Goal: Task Accomplishment & Management: Complete application form

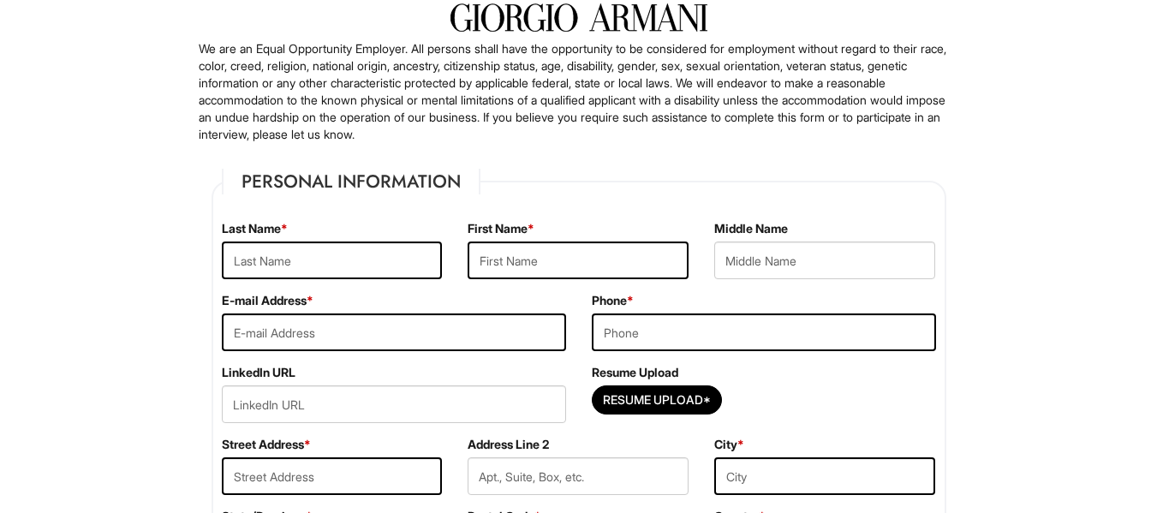
scroll to position [148, 0]
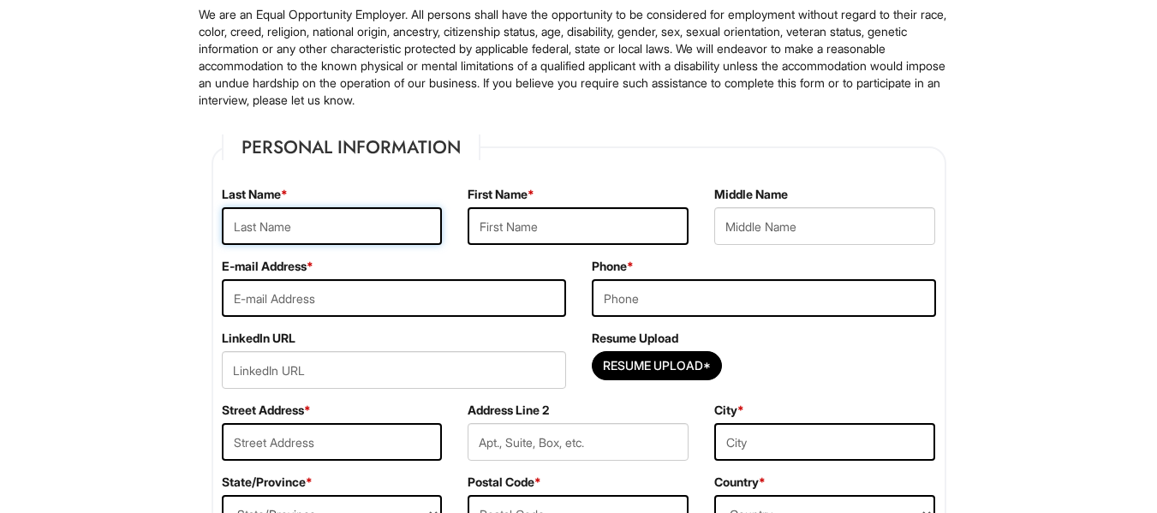
click at [298, 227] on input "text" at bounding box center [332, 226] width 221 height 38
type input "Bean"
click at [516, 222] on input "text" at bounding box center [578, 226] width 221 height 38
type input "[PERSON_NAME]"
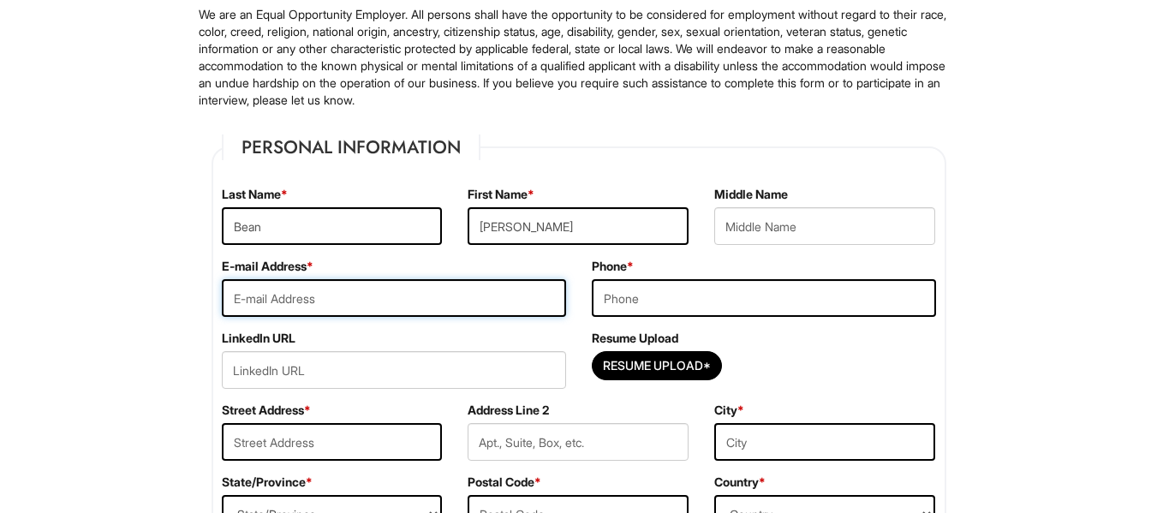
click at [343, 308] on input "email" at bounding box center [394, 298] width 344 height 38
type input "[EMAIL_ADDRESS][DOMAIN_NAME]"
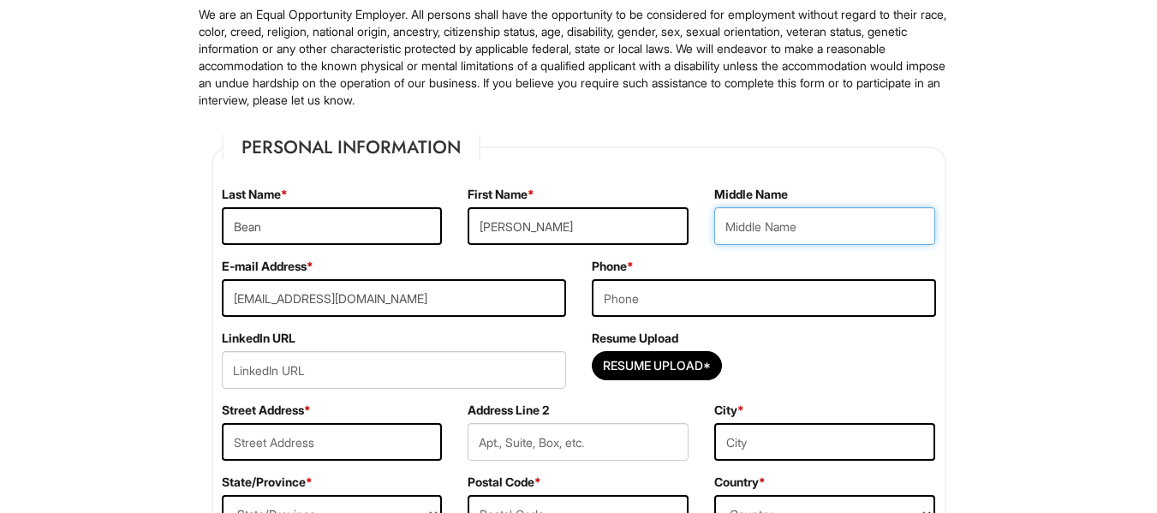
type input "C"
type input "8052026114"
type input "[STREET_ADDRESS]"
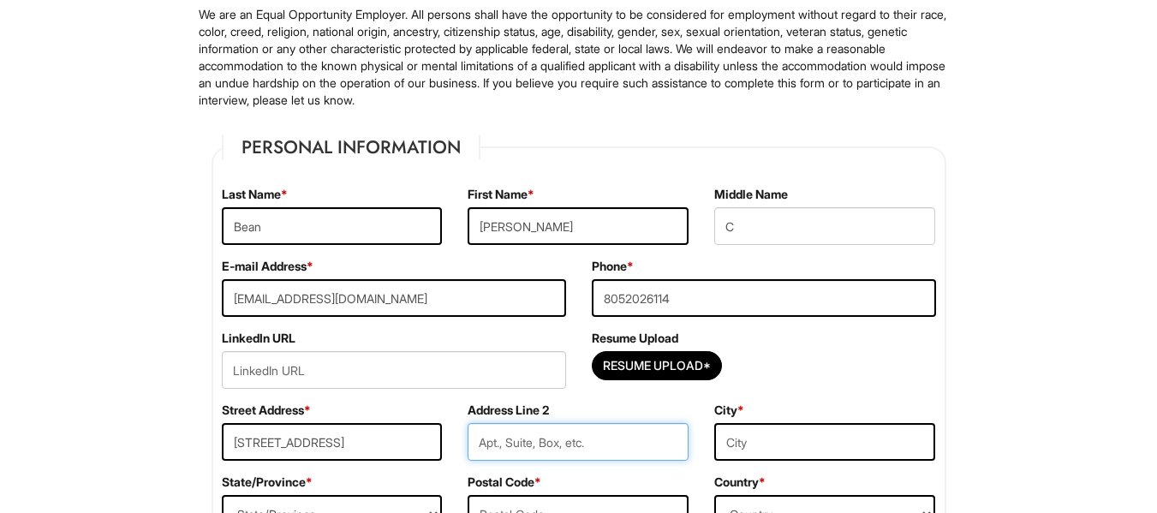
type input "Apt #441"
type input "Boca Raton"
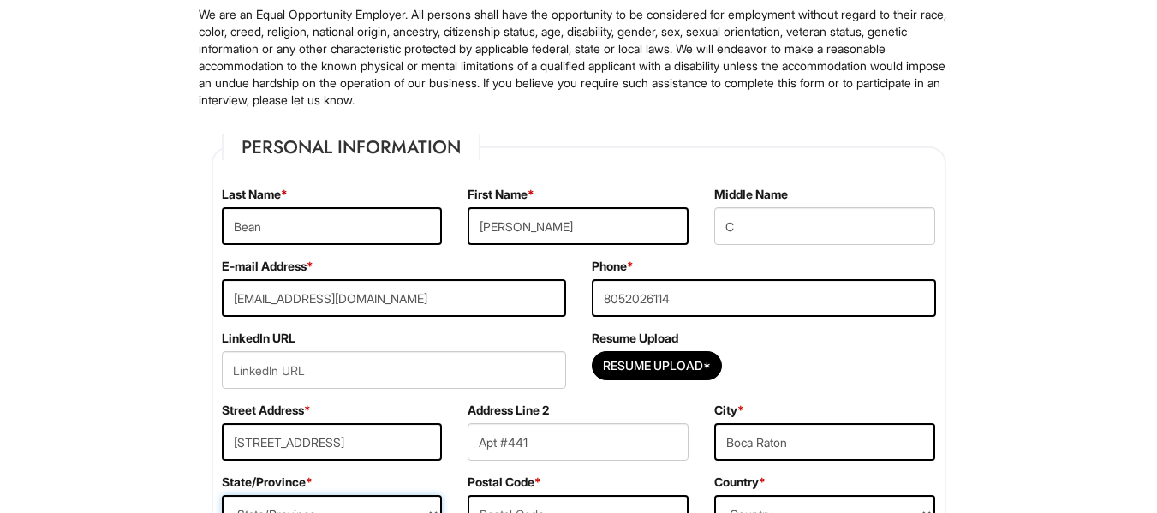
select select "FL"
type input "33496"
select select "[GEOGRAPHIC_DATA]"
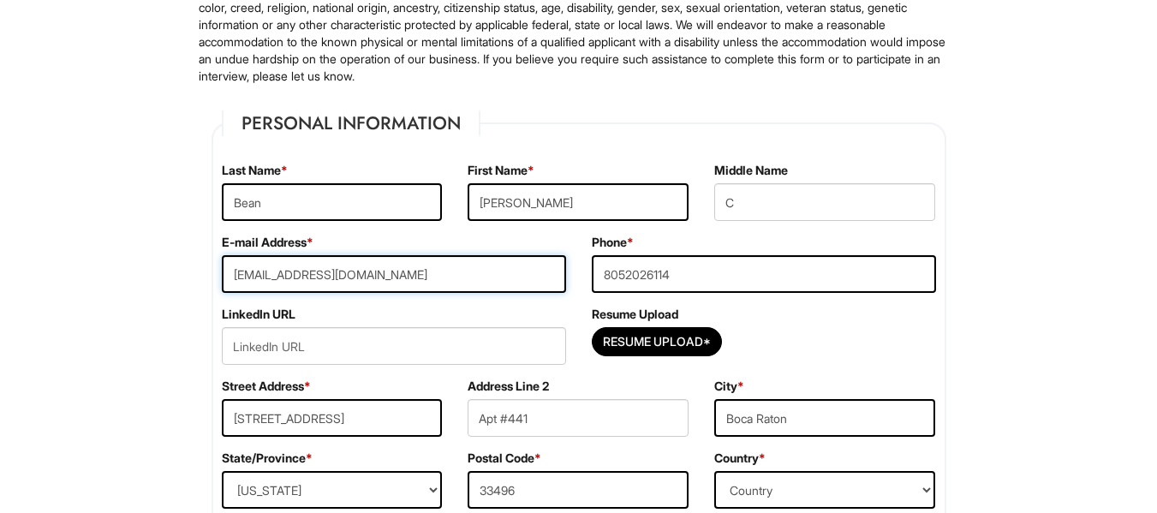
scroll to position [170, 0]
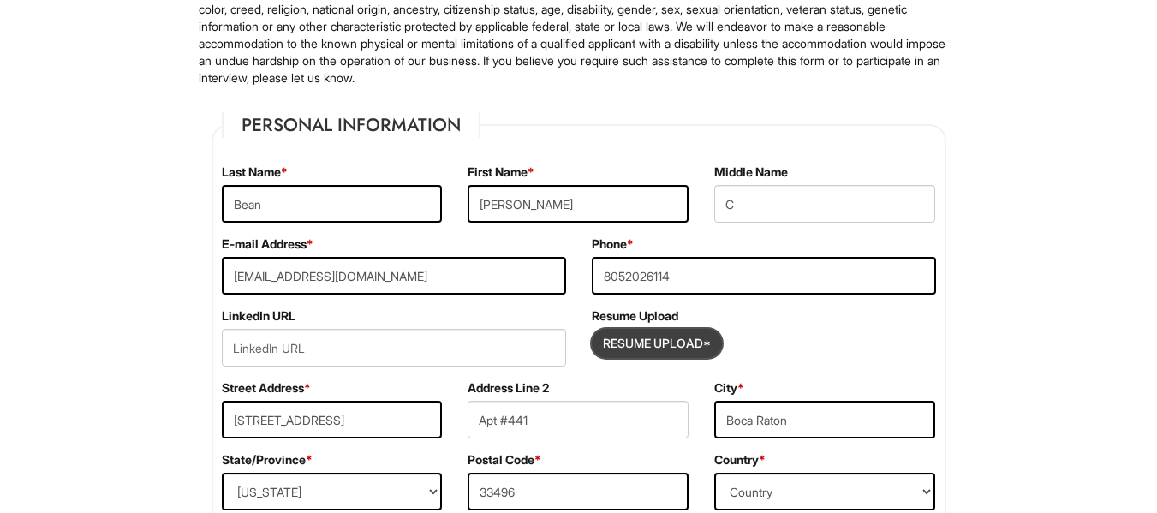
click at [674, 342] on input "Resume Upload*" at bounding box center [657, 343] width 128 height 27
type input "C:\fakepath\[PERSON_NAME] Resume updated.docx"
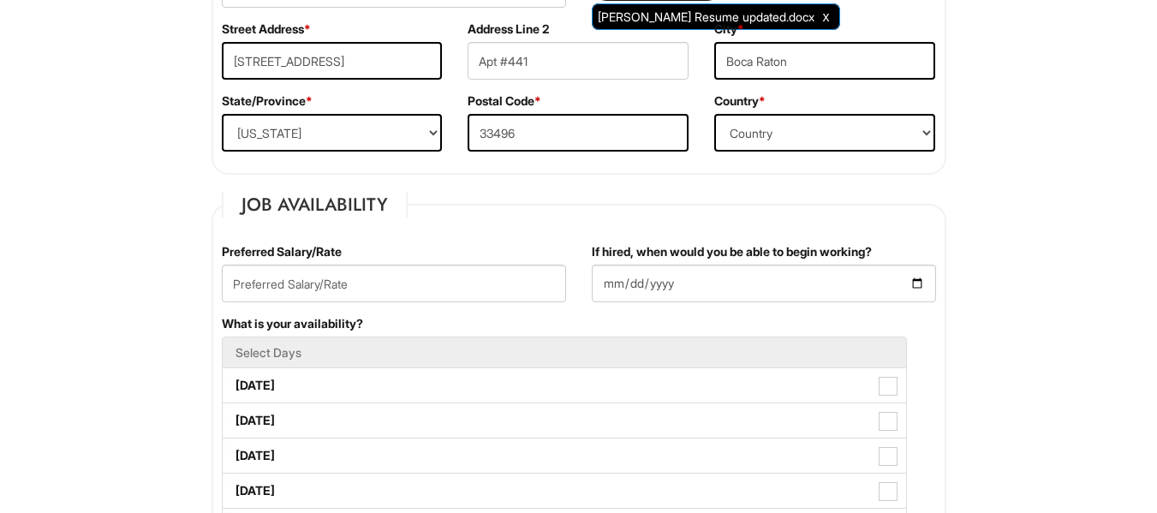
scroll to position [536, 0]
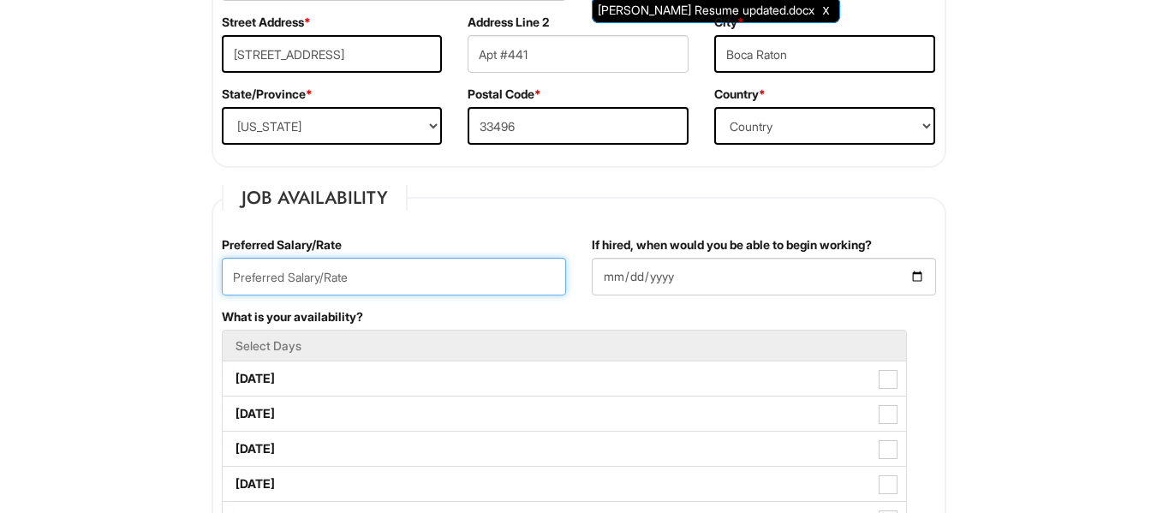
click at [357, 274] on input "text" at bounding box center [394, 277] width 344 height 38
type input "70,000"
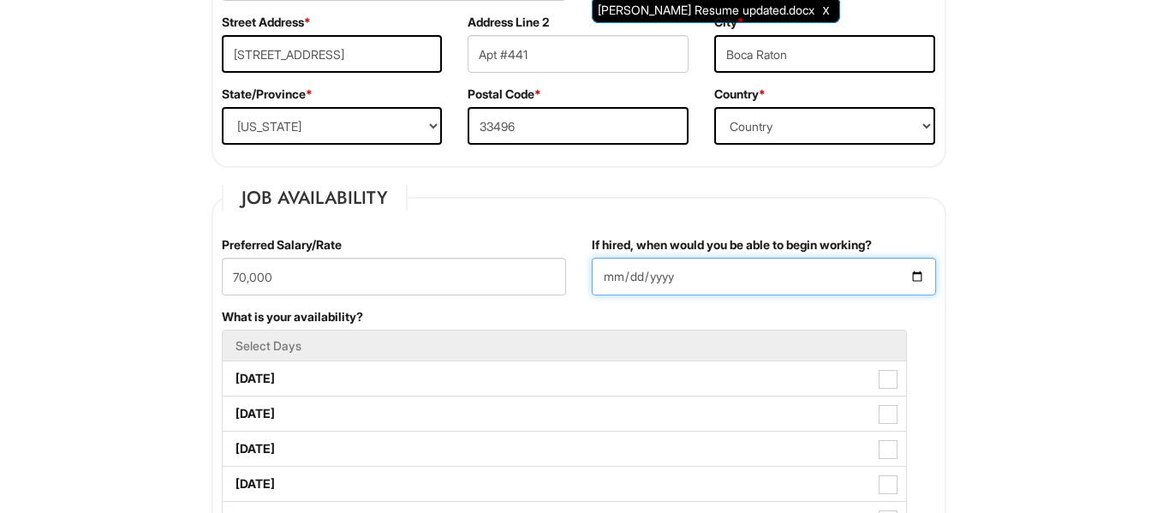
click at [630, 278] on input "If hired, when would you be able to begin working?" at bounding box center [764, 277] width 344 height 38
click at [919, 278] on input "If hired, when would you be able to begin working?" at bounding box center [764, 277] width 344 height 38
type input "[DATE]"
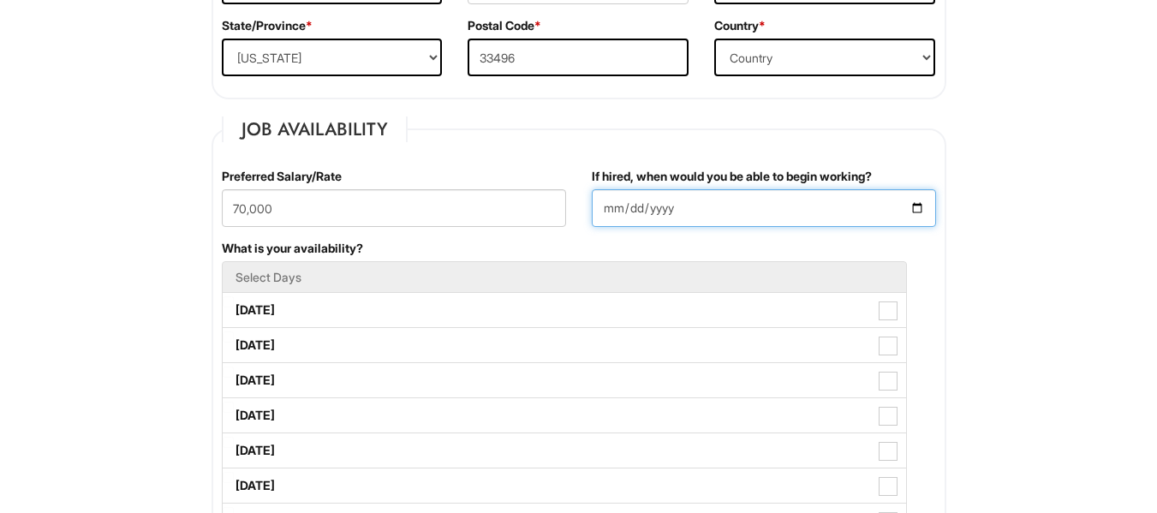
scroll to position [639, 0]
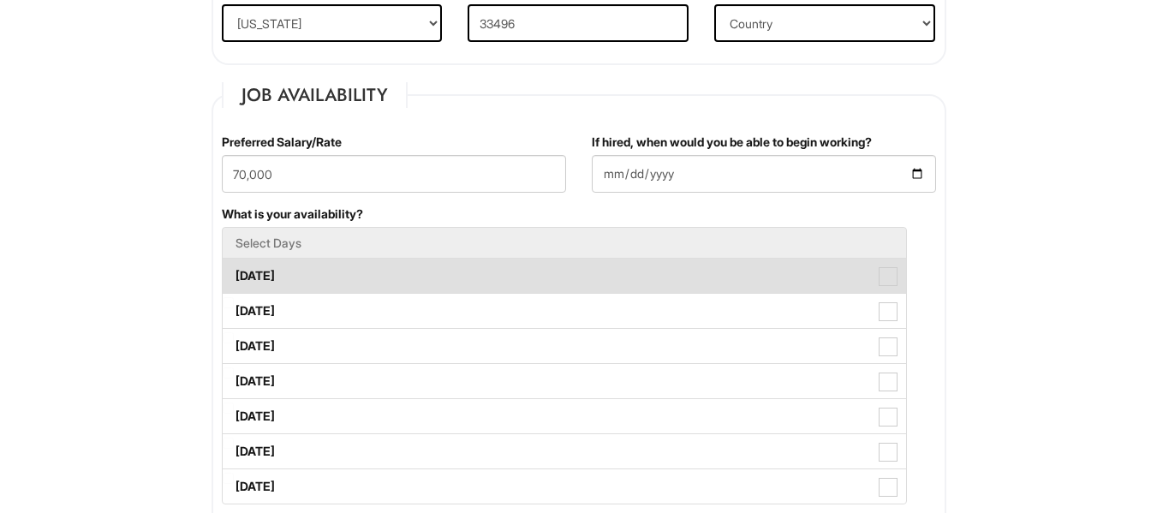
click at [890, 268] on span at bounding box center [888, 276] width 19 height 19
click at [234, 268] on Available_Monday "[DATE]" at bounding box center [228, 267] width 11 height 11
checkbox Available_Monday "true"
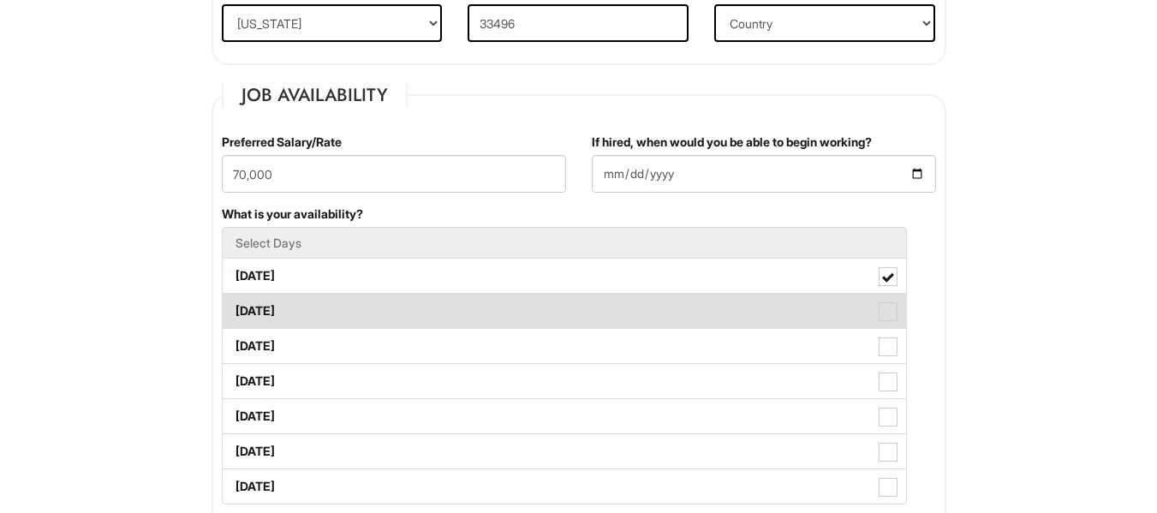
click at [891, 304] on span at bounding box center [888, 311] width 19 height 19
click at [234, 304] on Available_Tuesday "[DATE]" at bounding box center [228, 302] width 11 height 11
checkbox Available_Tuesday "true"
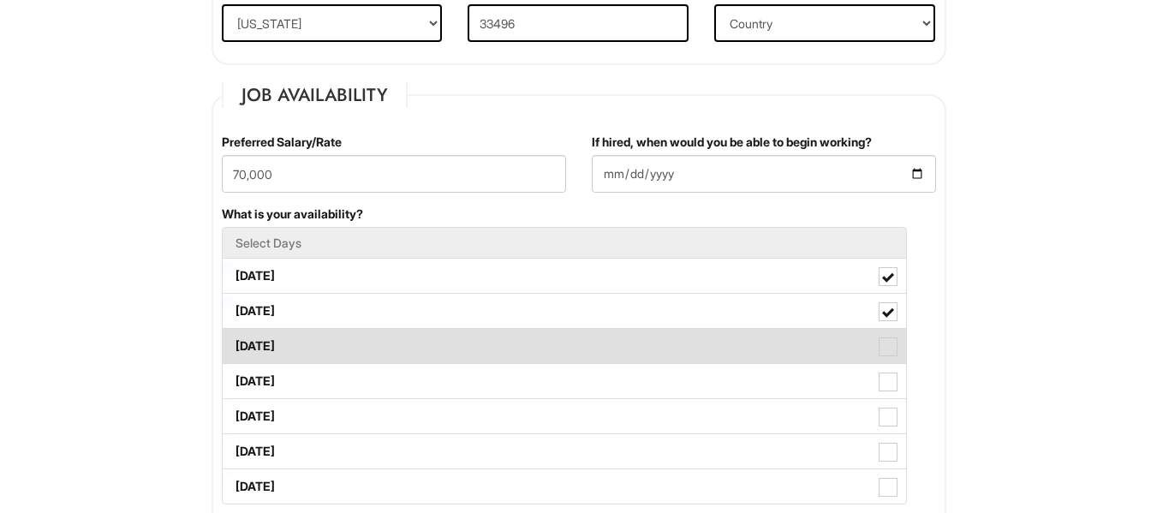
click at [893, 343] on span at bounding box center [888, 347] width 19 height 19
click at [234, 343] on Available_Wednesday "[DATE]" at bounding box center [228, 337] width 11 height 11
checkbox Available_Wednesday "true"
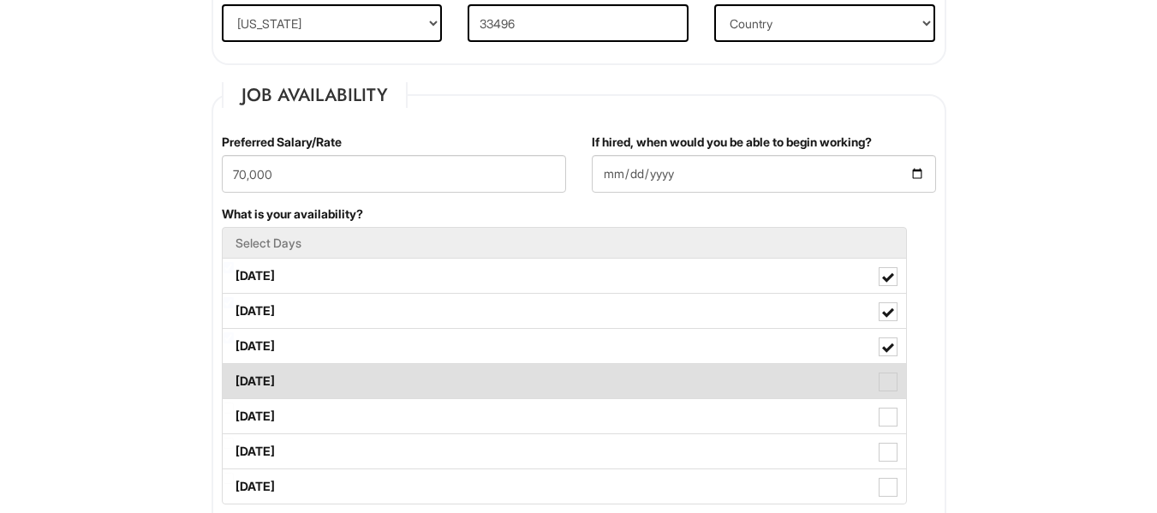
click at [891, 371] on label "[DATE]" at bounding box center [565, 381] width 684 height 34
click at [234, 371] on Available_Thursday "[DATE]" at bounding box center [228, 372] width 11 height 11
checkbox Available_Thursday "true"
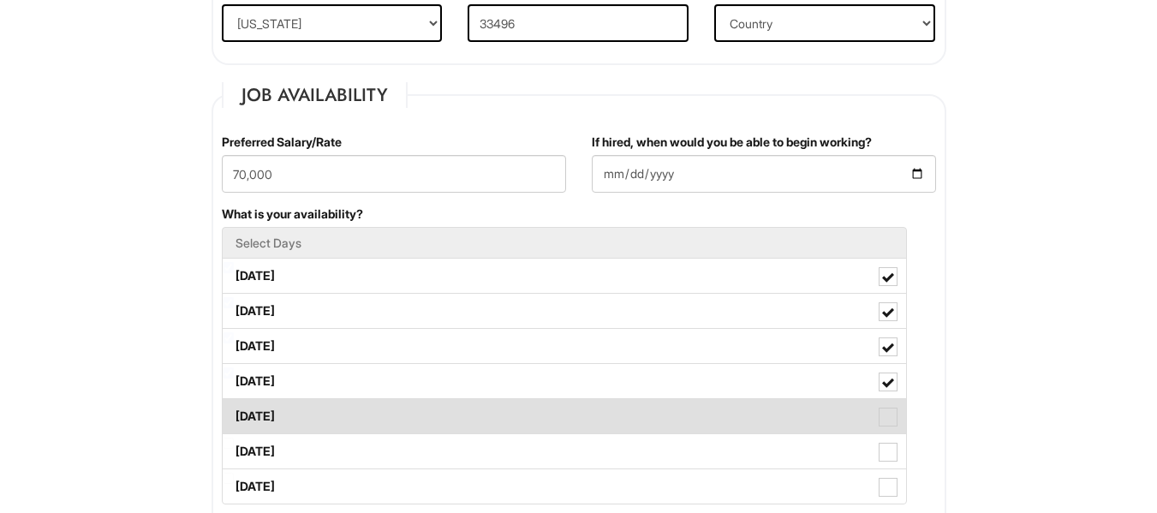
click at [889, 409] on span at bounding box center [888, 417] width 19 height 19
click at [234, 409] on Available_Friday "[DATE]" at bounding box center [228, 408] width 11 height 11
checkbox Available_Friday "true"
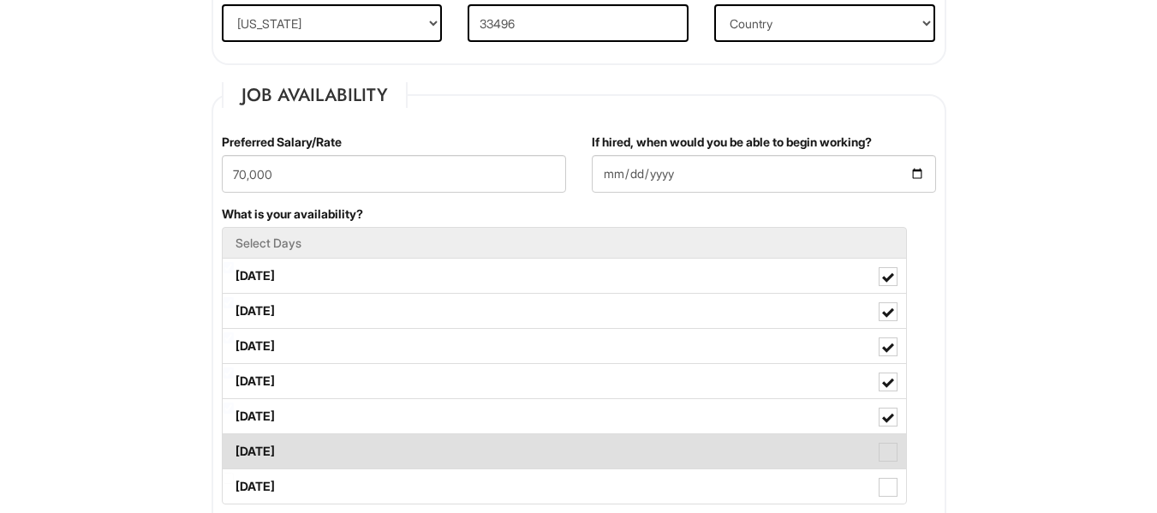
click at [894, 459] on span at bounding box center [888, 452] width 19 height 19
click at [234, 449] on Available_Saturday "[DATE]" at bounding box center [228, 443] width 11 height 11
checkbox Available_Saturday "true"
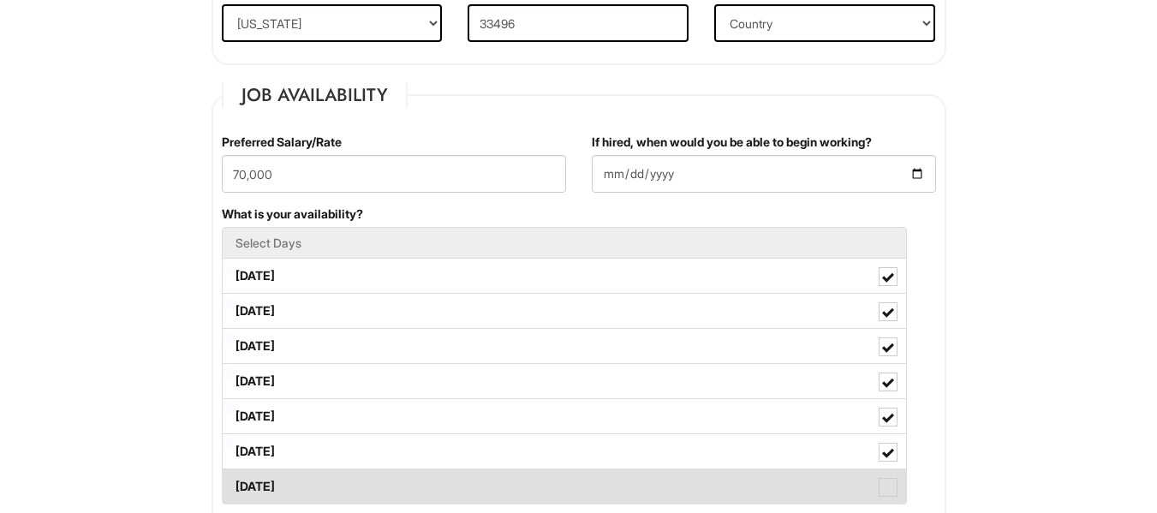
click at [894, 485] on span at bounding box center [888, 487] width 19 height 19
click at [234, 484] on Available_Sunday "[DATE]" at bounding box center [228, 478] width 11 height 11
checkbox Available_Sunday "true"
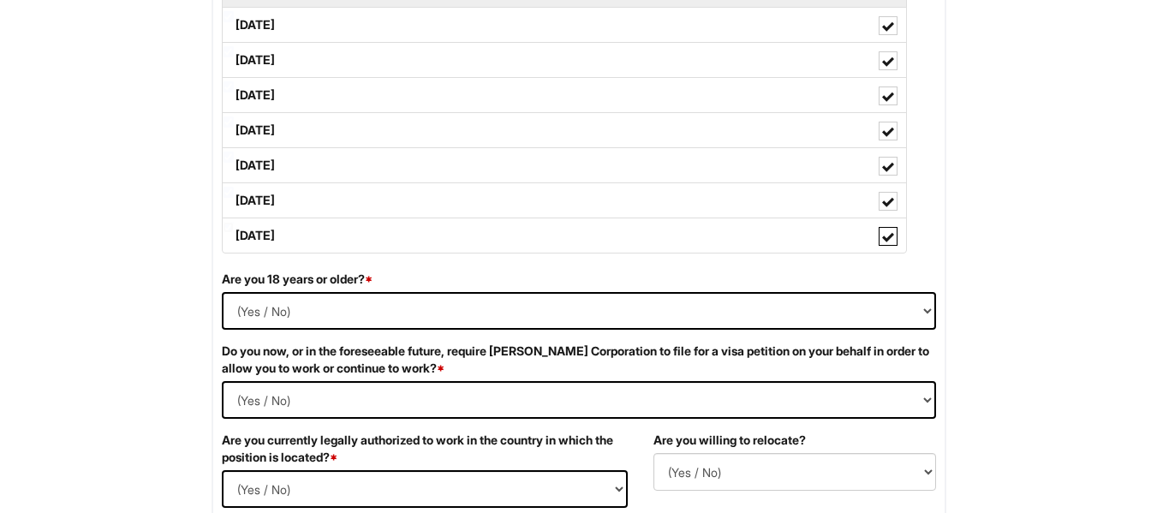
scroll to position [936, 0]
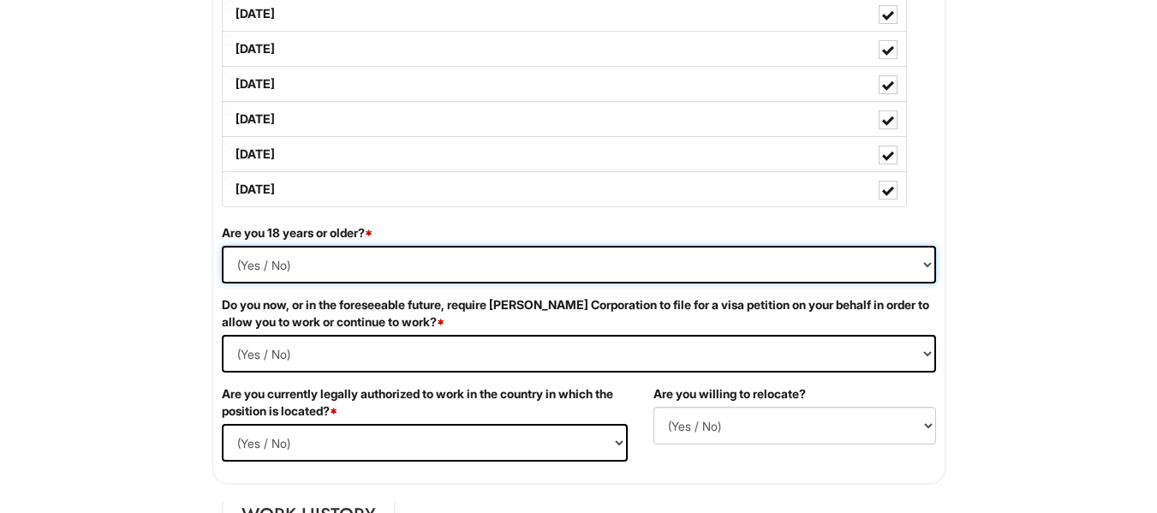
click at [929, 265] on select "(Yes / No) Yes No" at bounding box center [579, 265] width 714 height 38
select select "Yes"
click at [222, 246] on select "(Yes / No) Yes No" at bounding box center [579, 265] width 714 height 38
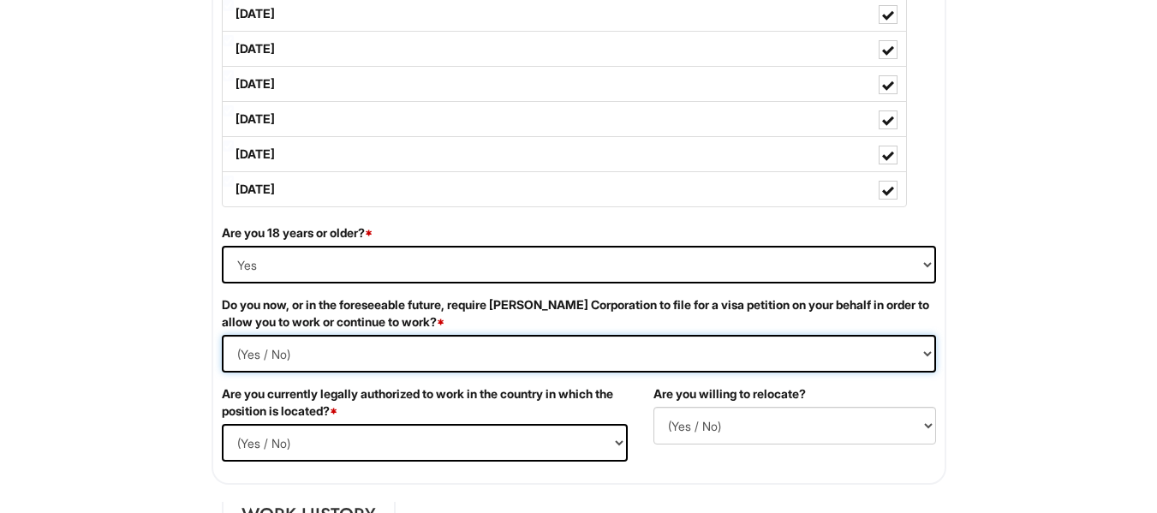
click at [929, 356] on Required "(Yes / No) Yes No" at bounding box center [579, 354] width 714 height 38
select Required "No"
click at [222, 335] on Required "(Yes / No) Yes No" at bounding box center [579, 354] width 714 height 38
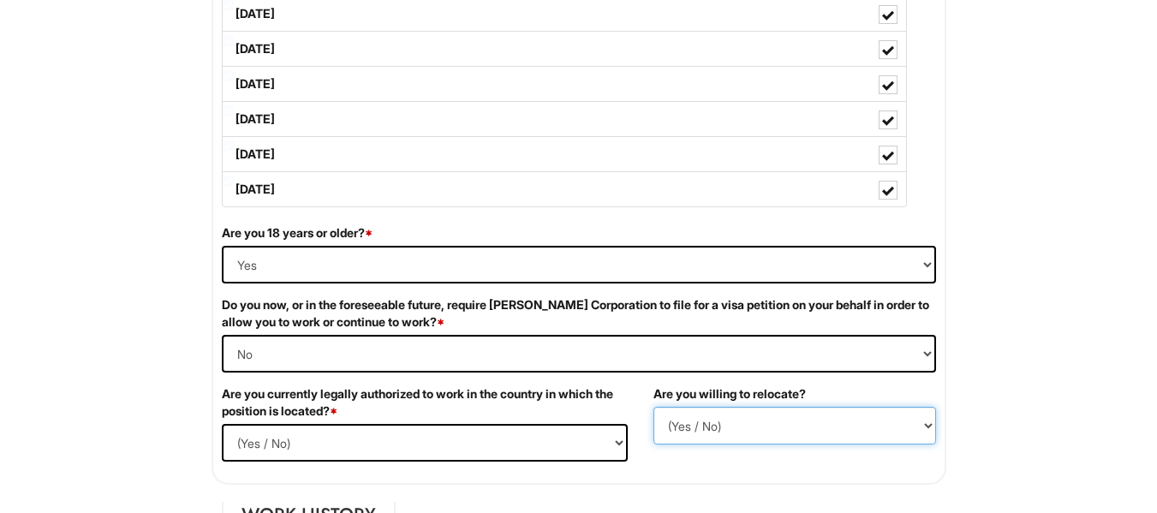
click at [932, 426] on select "(Yes / No) No Yes" at bounding box center [795, 426] width 283 height 38
select select "Y"
click at [654, 407] on select "(Yes / No) No Yes" at bounding box center [795, 426] width 283 height 38
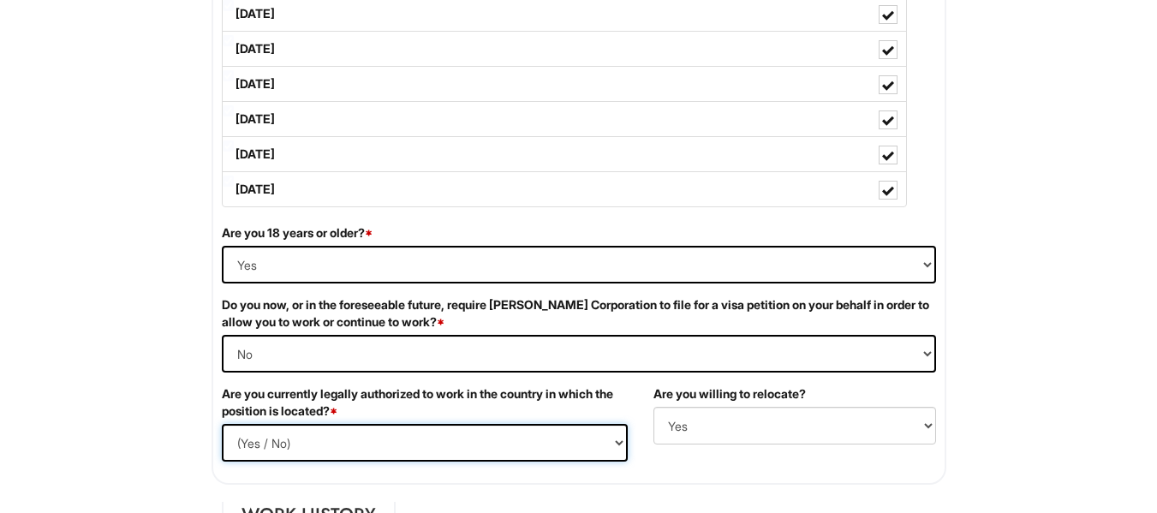
click at [620, 441] on select "(Yes / No) Yes No" at bounding box center [425, 443] width 406 height 38
select select "Yes"
click at [222, 424] on select "(Yes / No) Yes No" at bounding box center [425, 443] width 406 height 38
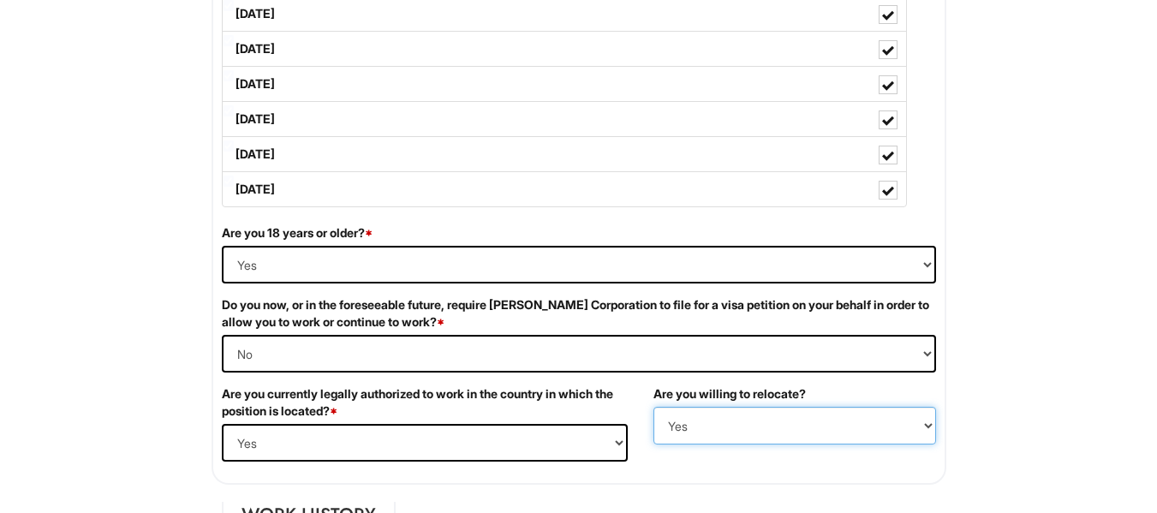
click at [926, 428] on select "(Yes / No) No Yes" at bounding box center [795, 426] width 283 height 38
select select
click at [654, 407] on select "(Yes / No) No Yes" at bounding box center [795, 426] width 283 height 38
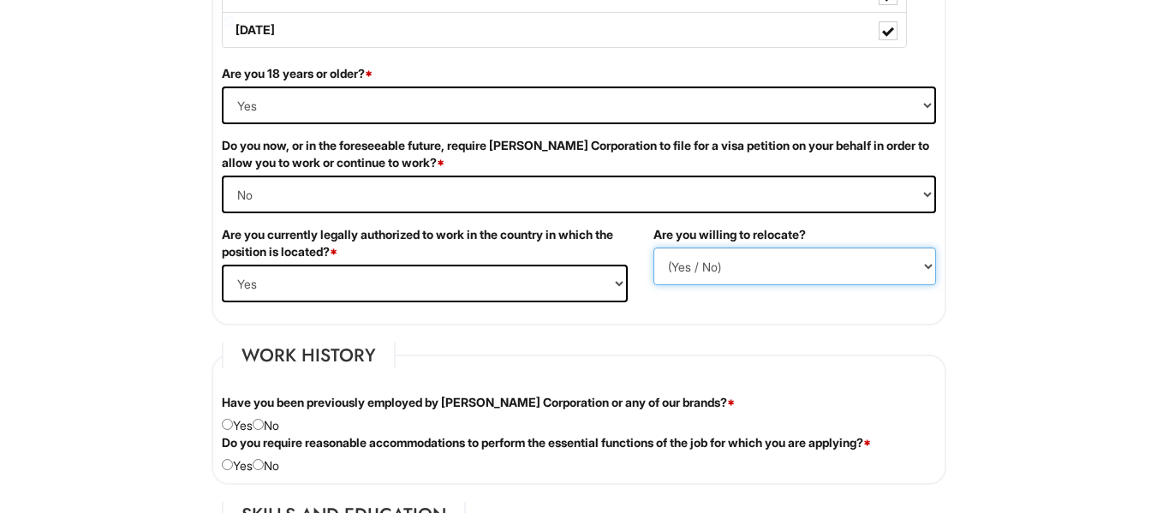
scroll to position [1153, 0]
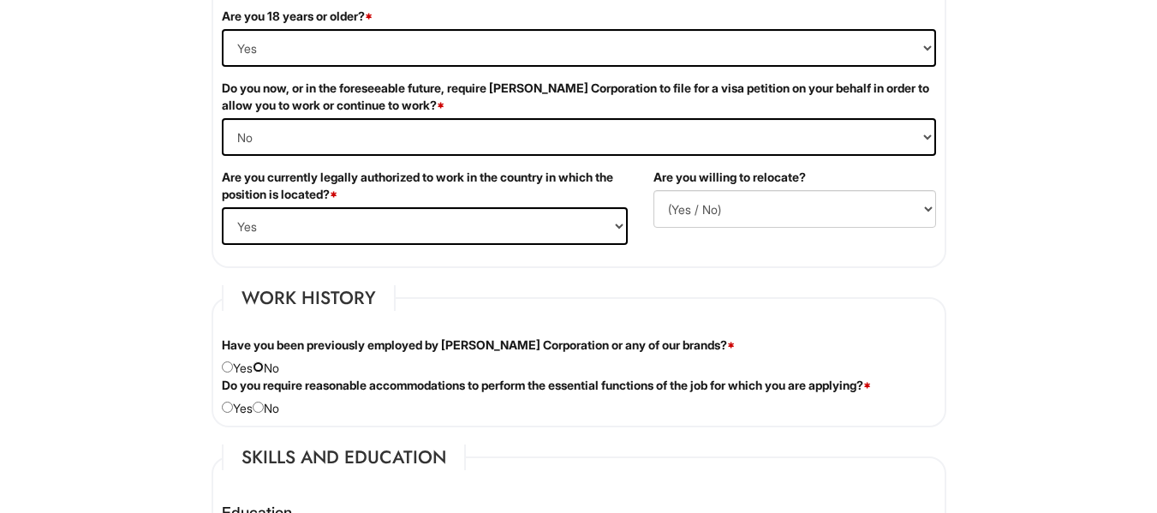
click at [264, 365] on input "radio" at bounding box center [258, 366] width 11 height 11
radio input "true"
click at [264, 407] on input "radio" at bounding box center [258, 407] width 11 height 11
radio input "true"
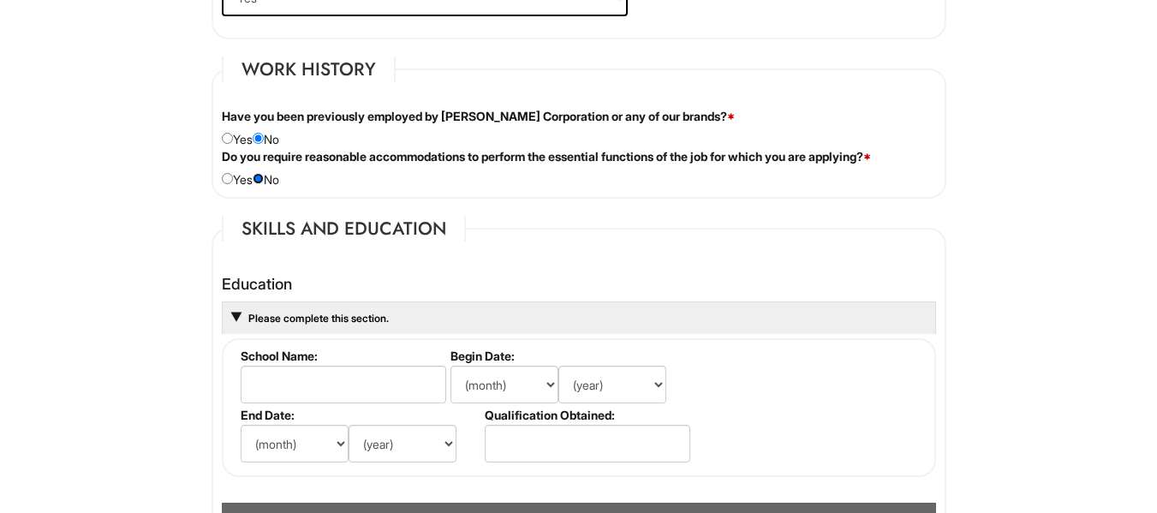
scroll to position [1416, 0]
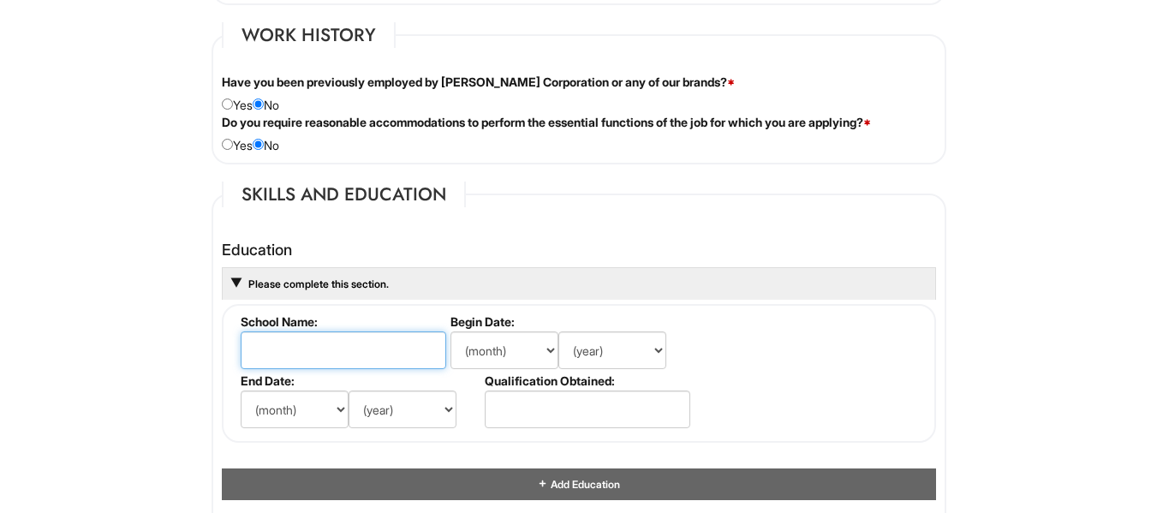
click at [373, 357] on input "text" at bounding box center [344, 351] width 206 height 38
type input "Unversity Of the [GEOGRAPHIC_DATA]"
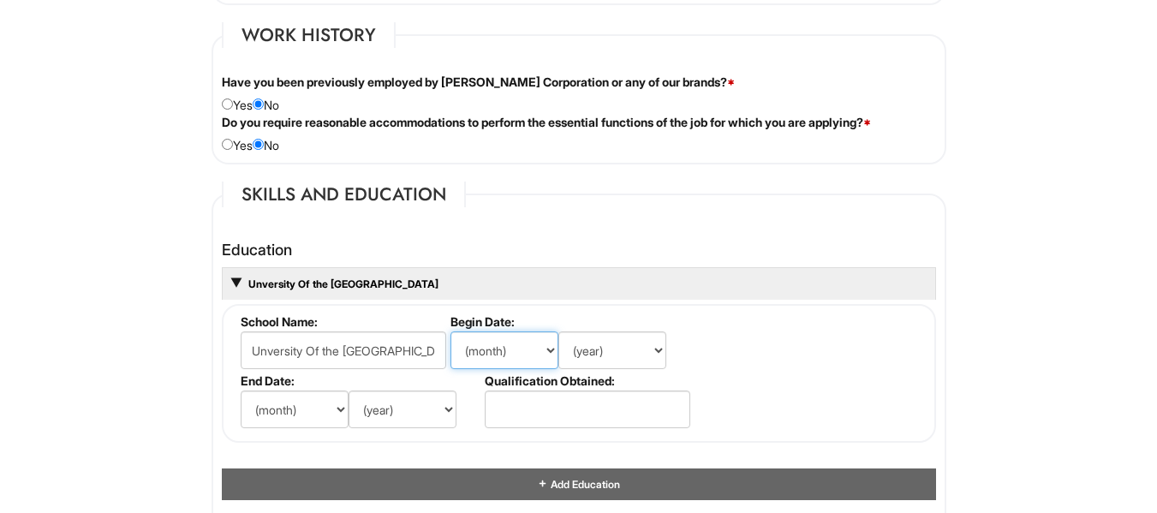
click at [547, 353] on select "(month) Jan Feb Mar Apr May Jun [DATE] Aug Sep Oct Nov Dec" at bounding box center [505, 351] width 108 height 38
select select "10"
click at [451, 332] on select "(month) Jan Feb Mar Apr May Jun [DATE] Aug Sep Oct Nov Dec" at bounding box center [505, 351] width 108 height 38
click at [657, 351] on select "(year) 2029 2028 2027 2026 2025 2024 2023 2022 2021 2020 2019 2018 2017 2016 20…" at bounding box center [613, 351] width 108 height 38
click at [559, 332] on select "(year) 2029 2028 2027 2026 2025 2024 2023 2022 2021 2020 2019 2018 2017 2016 20…" at bounding box center [613, 351] width 108 height 38
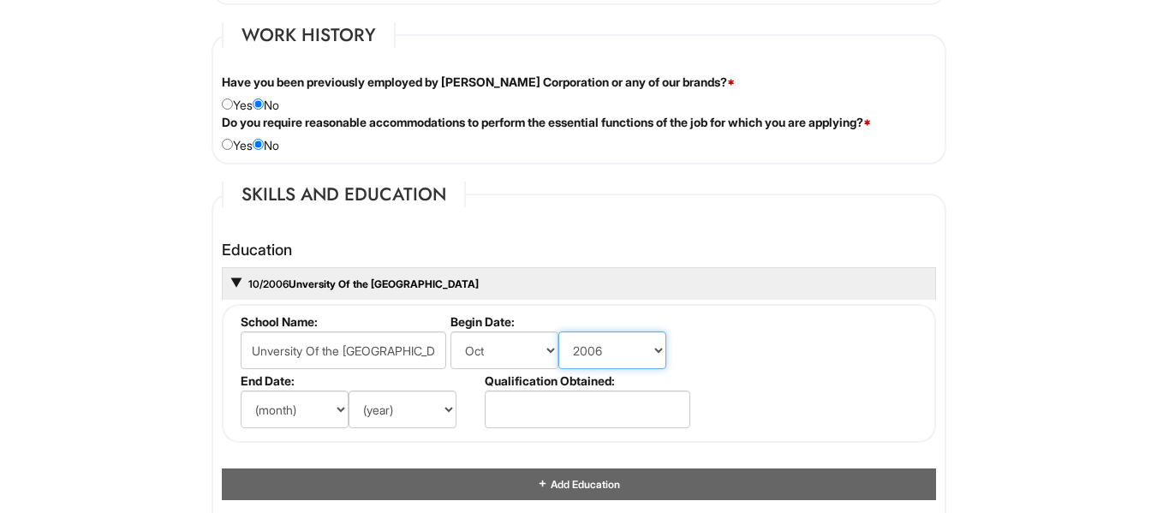
click at [658, 350] on select "(year) 2029 2028 2027 2026 2025 2024 2023 2022 2021 2020 2019 2018 2017 2016 20…" at bounding box center [613, 351] width 108 height 38
select select "2008"
click at [559, 332] on select "(year) 2029 2028 2027 2026 2025 2024 2023 2022 2021 2020 2019 2018 2017 2016 20…" at bounding box center [613, 351] width 108 height 38
click at [338, 411] on select "(month) Jan Feb Mar Apr May Jun [DATE] Aug Sep Oct Nov Dec" at bounding box center [295, 410] width 108 height 38
select select "3"
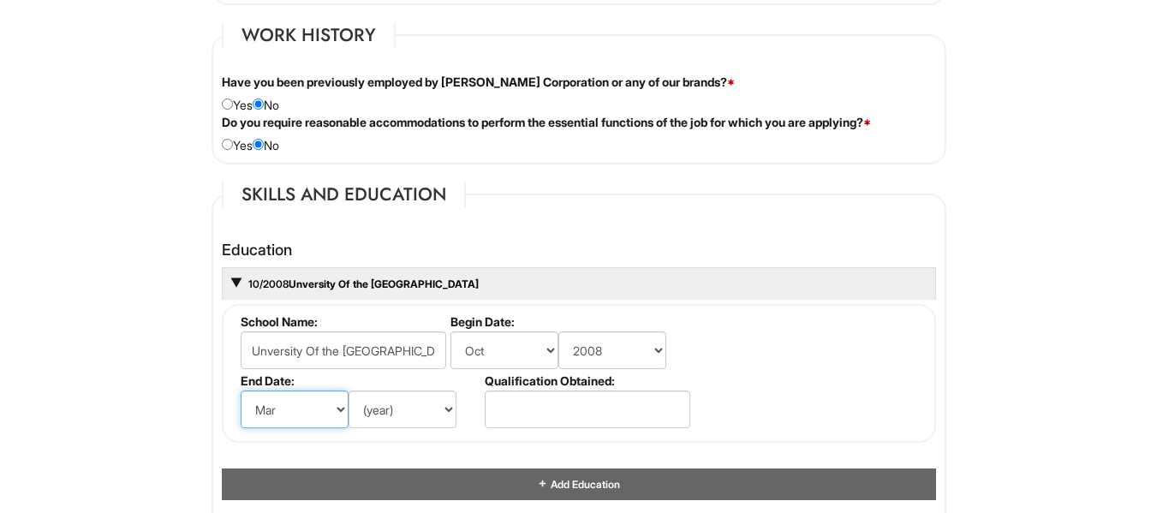
click at [241, 391] on select "(month) Jan Feb Mar Apr May Jun [DATE] Aug Sep Oct Nov Dec" at bounding box center [295, 410] width 108 height 38
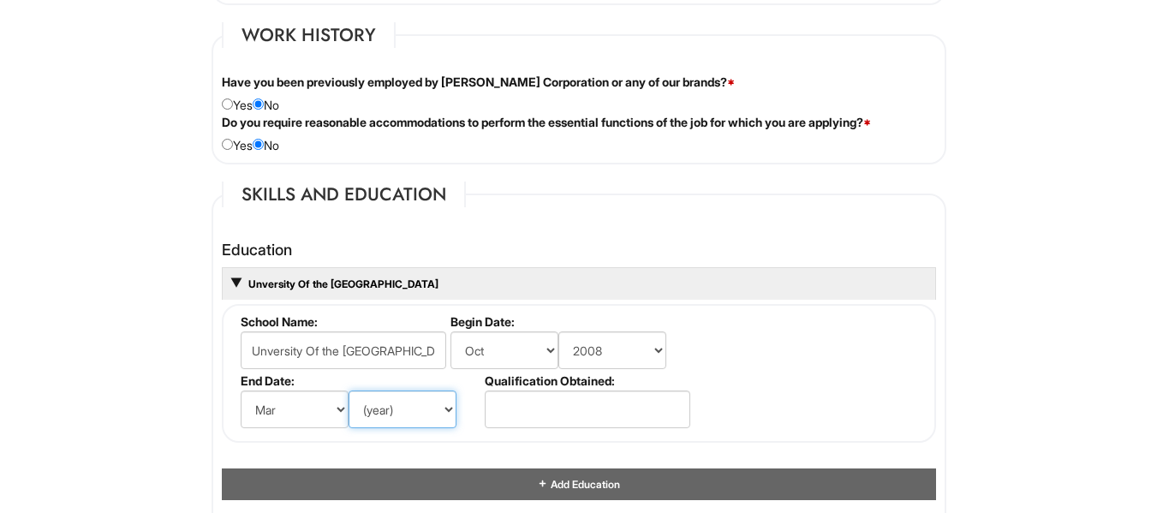
click at [451, 411] on select "(year) 2029 2028 2027 2026 2025 2024 2023 2022 2021 2020 2019 2018 2017 2016 20…" at bounding box center [403, 410] width 108 height 38
select select "2011"
click at [349, 391] on select "(year) 2029 2028 2027 2026 2025 2024 2023 2022 2021 2020 2019 2018 2017 2016 20…" at bounding box center [403, 410] width 108 height 38
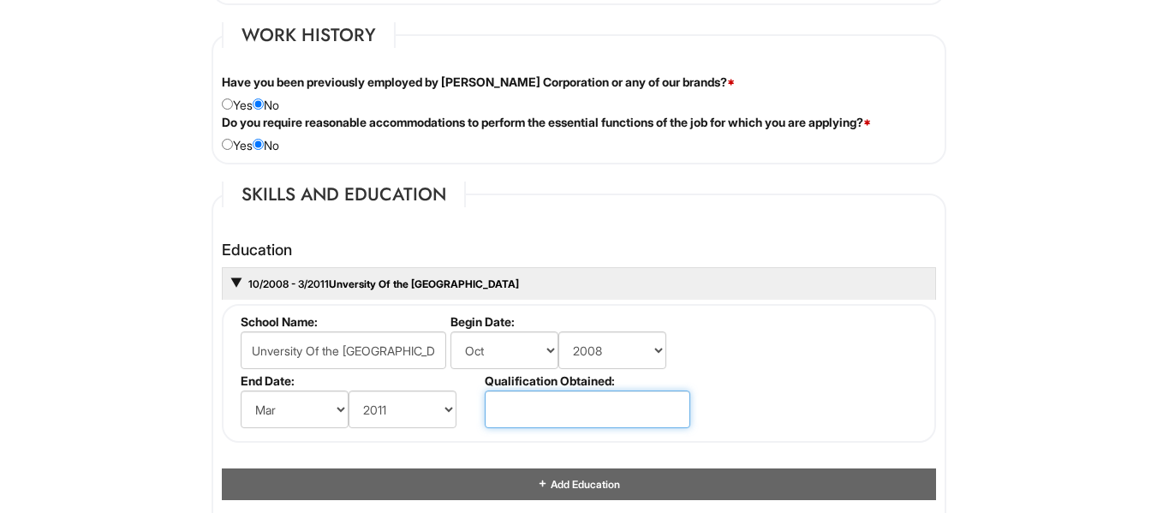
click at [582, 421] on input "text" at bounding box center [588, 410] width 206 height 38
click at [547, 412] on input "text" at bounding box center [588, 410] width 206 height 38
paste input "Bachelor’s degree in Business Management, 2008-201"
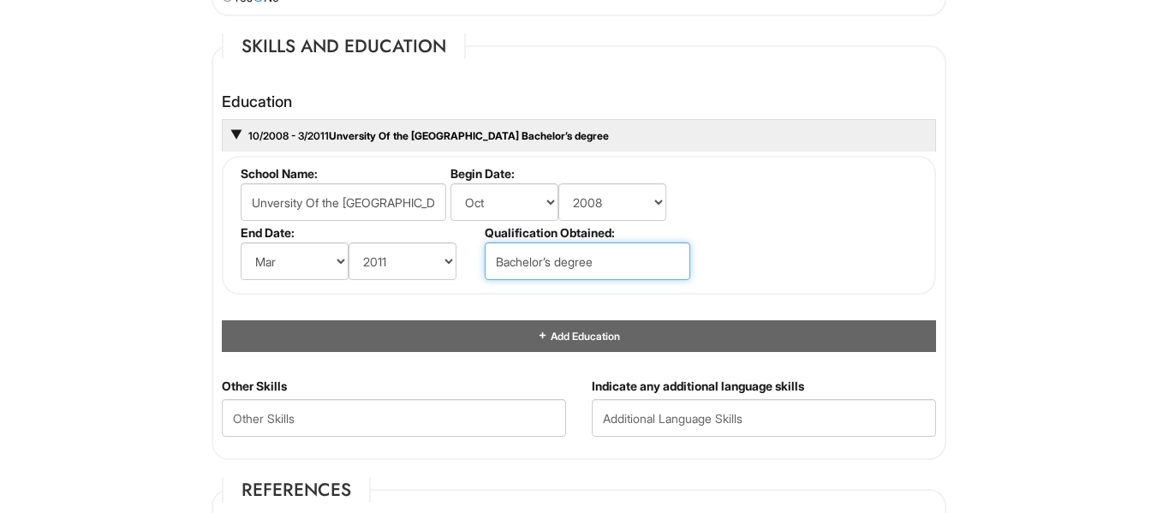
scroll to position [1644, 0]
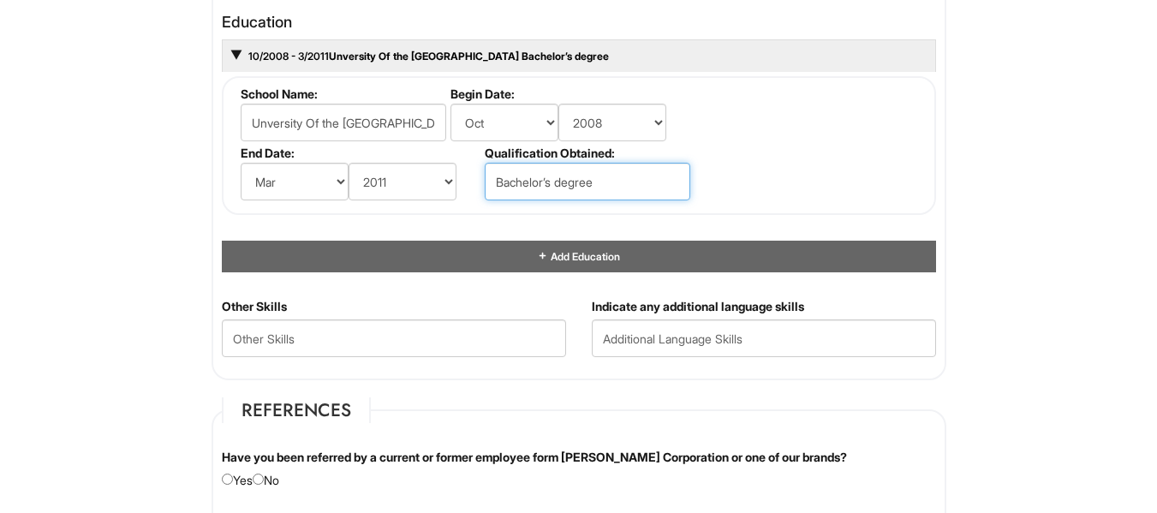
type input "Bachelor’s degree"
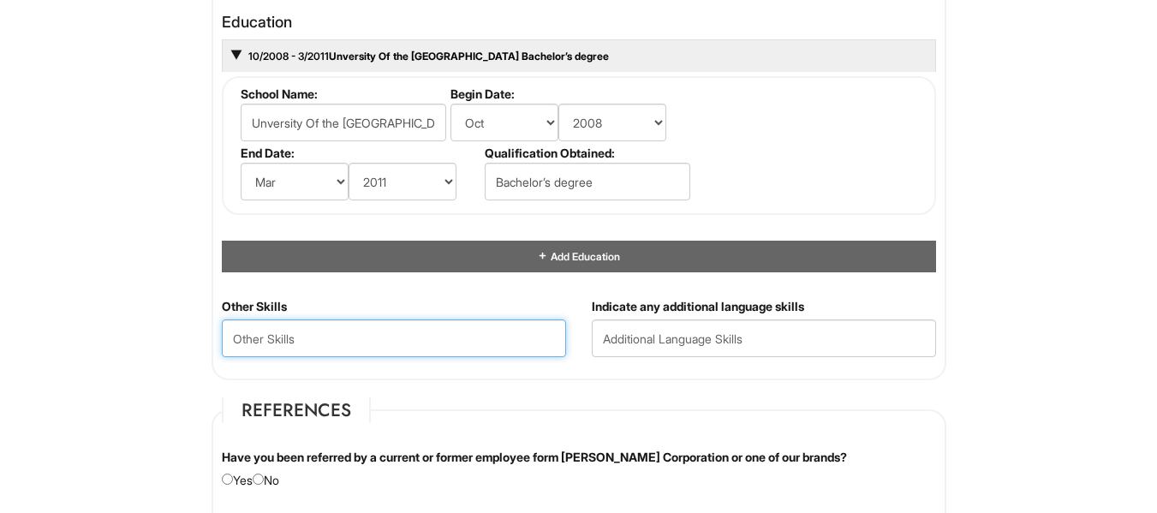
click at [246, 351] on Skills "text" at bounding box center [394, 339] width 344 height 38
type Skills "People Development , Outstanding Customer Service"
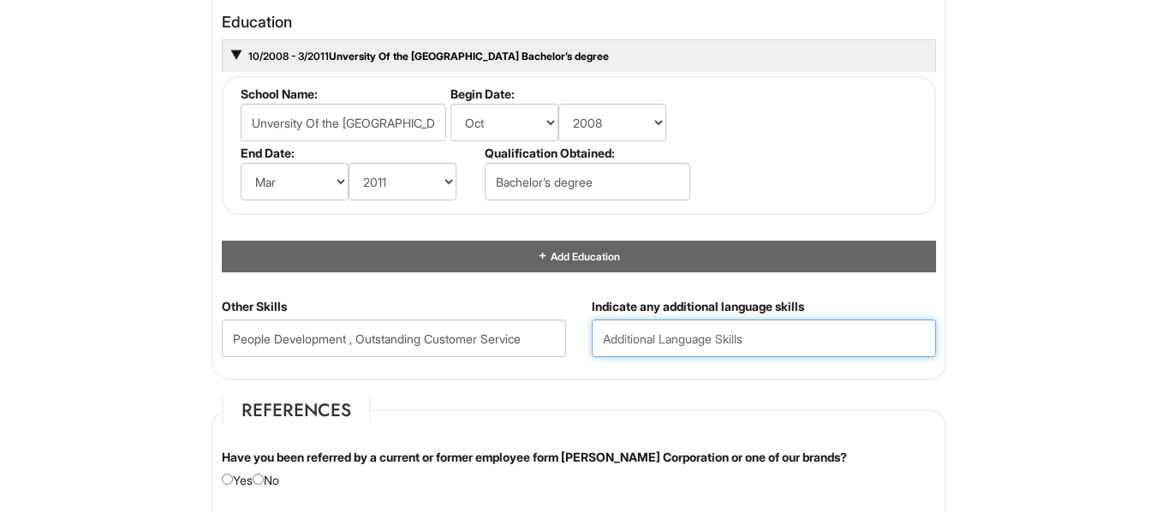
click at [647, 338] on input "text" at bounding box center [764, 339] width 344 height 38
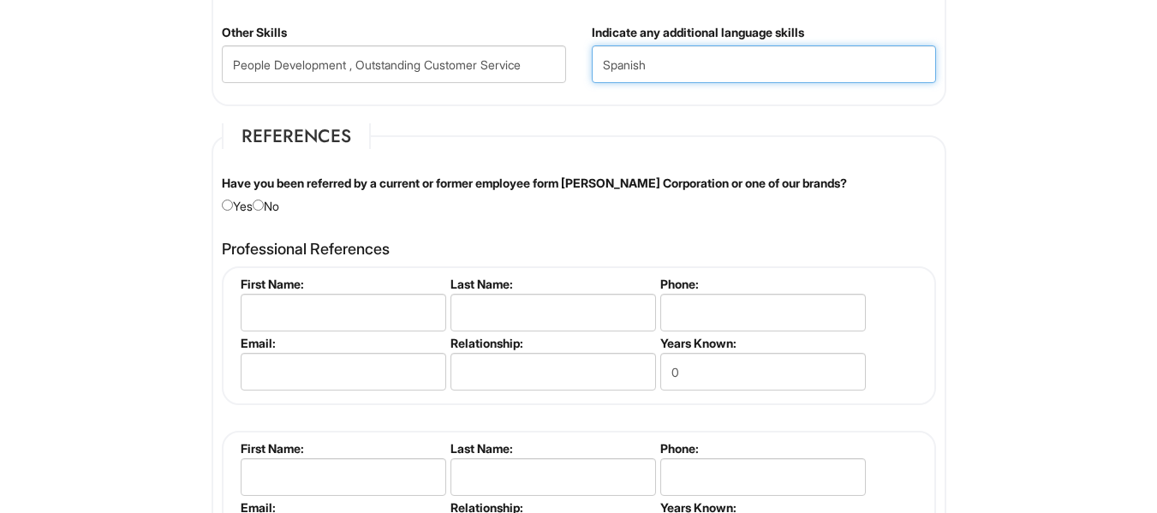
scroll to position [1929, 0]
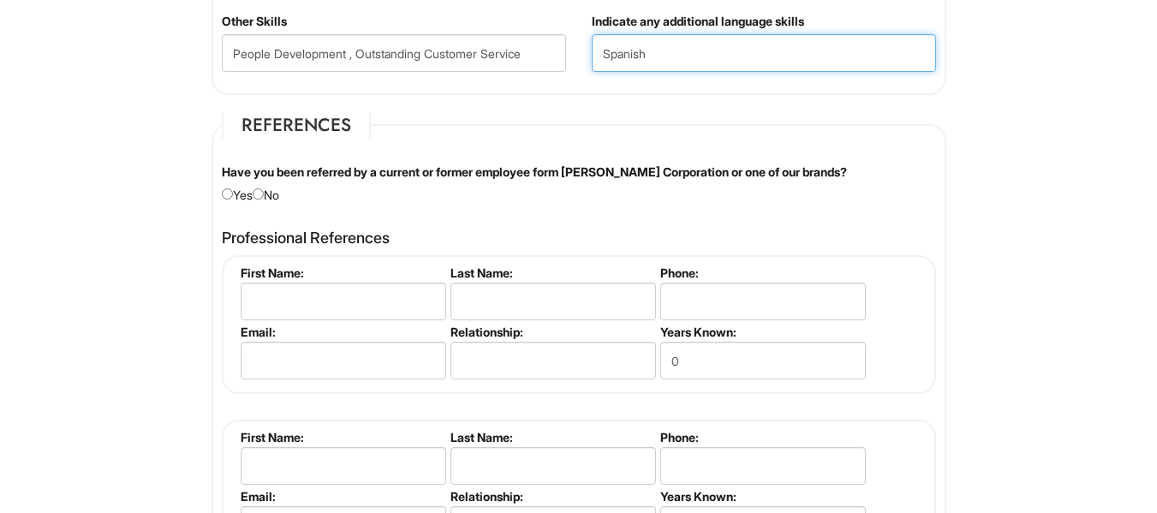
type input "Spanish"
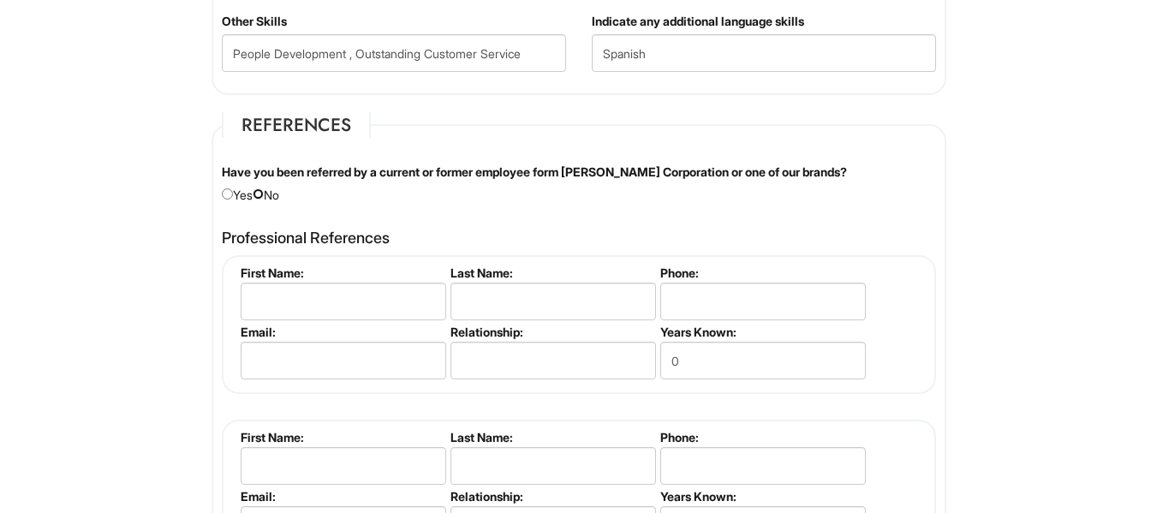
click at [264, 197] on input "radio" at bounding box center [258, 193] width 11 height 11
radio input "true"
click at [376, 308] on input "text" at bounding box center [344, 302] width 206 height 38
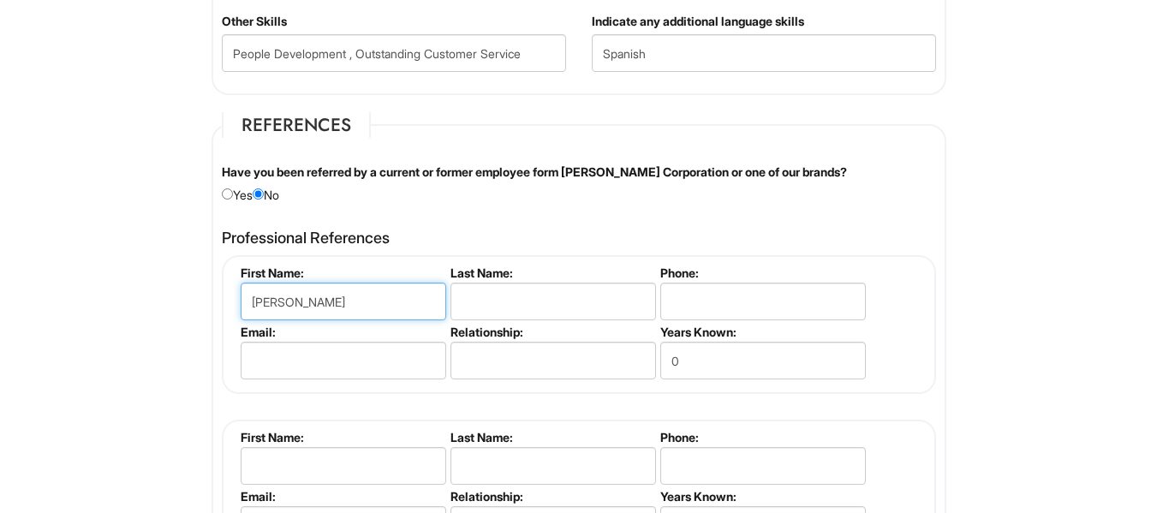
type input "[PERSON_NAME]"
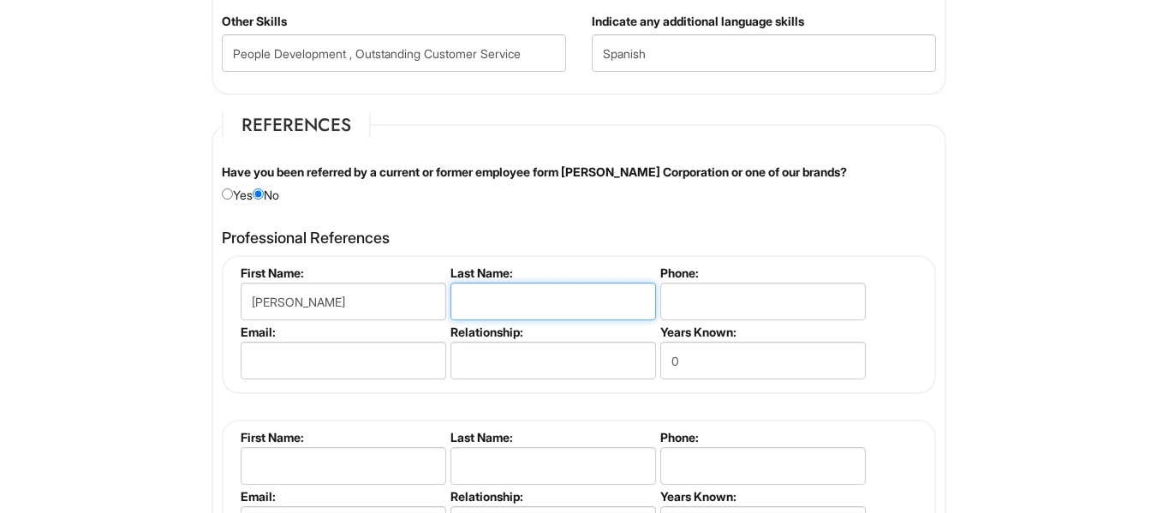
click at [507, 305] on input "text" at bounding box center [554, 302] width 206 height 38
type input "[PERSON_NAME]"
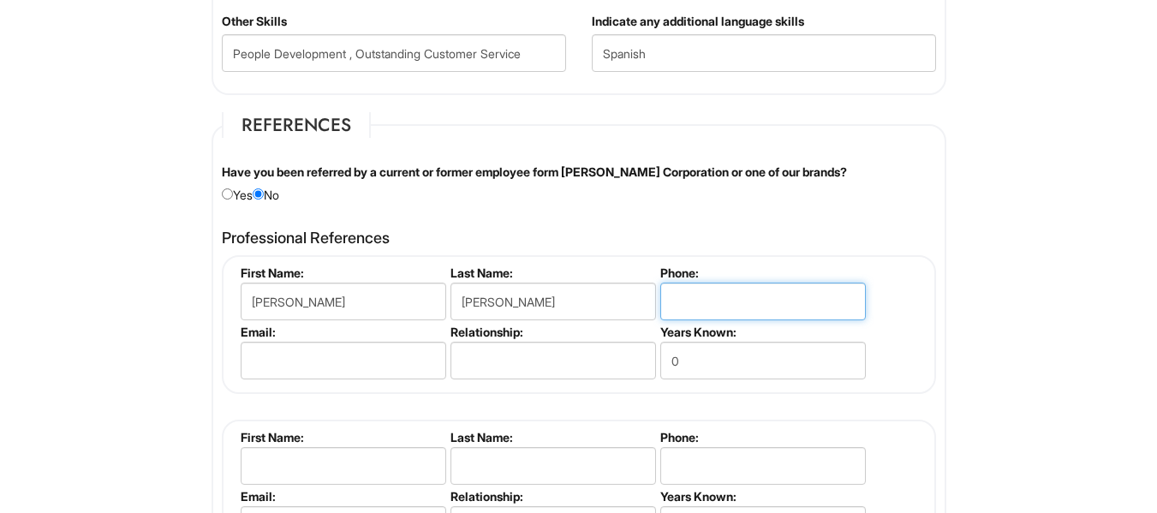
click at [714, 302] on input "tel" at bounding box center [763, 302] width 206 height 38
type input "[PHONE_NUMBER]"
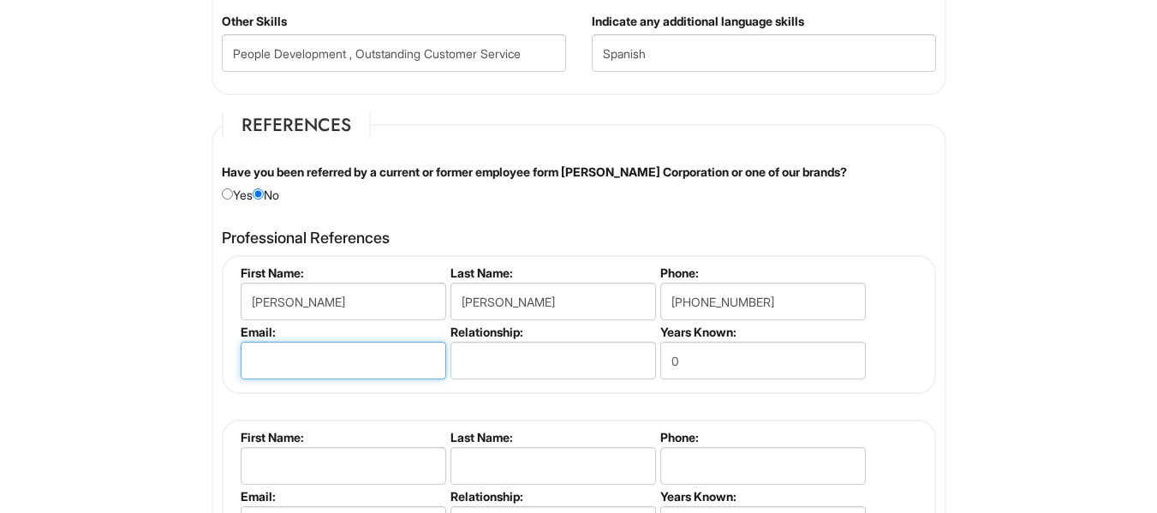
click at [254, 363] on input "email" at bounding box center [344, 361] width 206 height 38
type input "k"
type input "[EMAIL_ADDRESS][DOMAIN_NAME]"
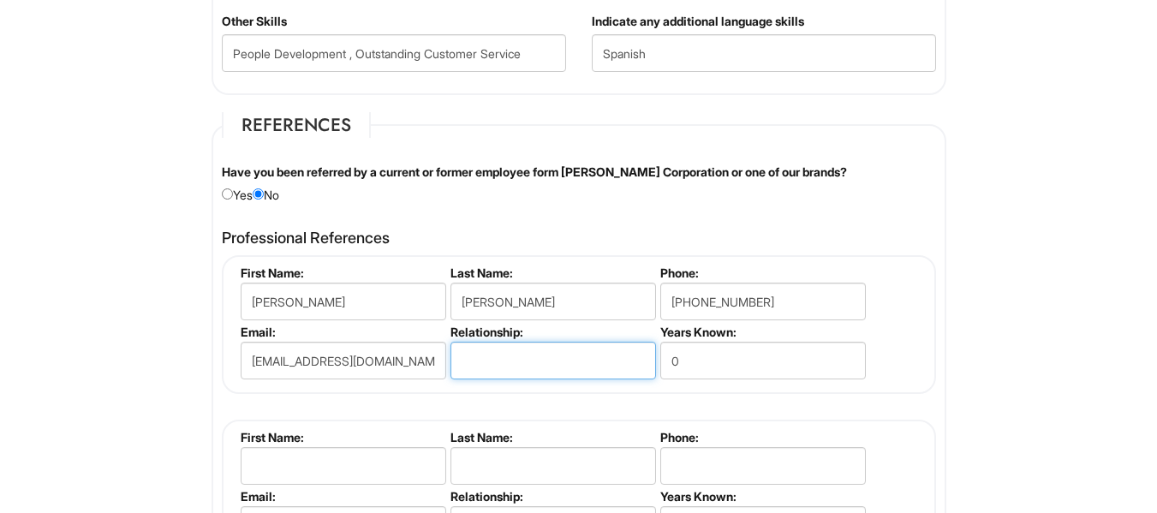
click at [574, 354] on input "text" at bounding box center [554, 361] width 206 height 38
type input "Co-Worker"
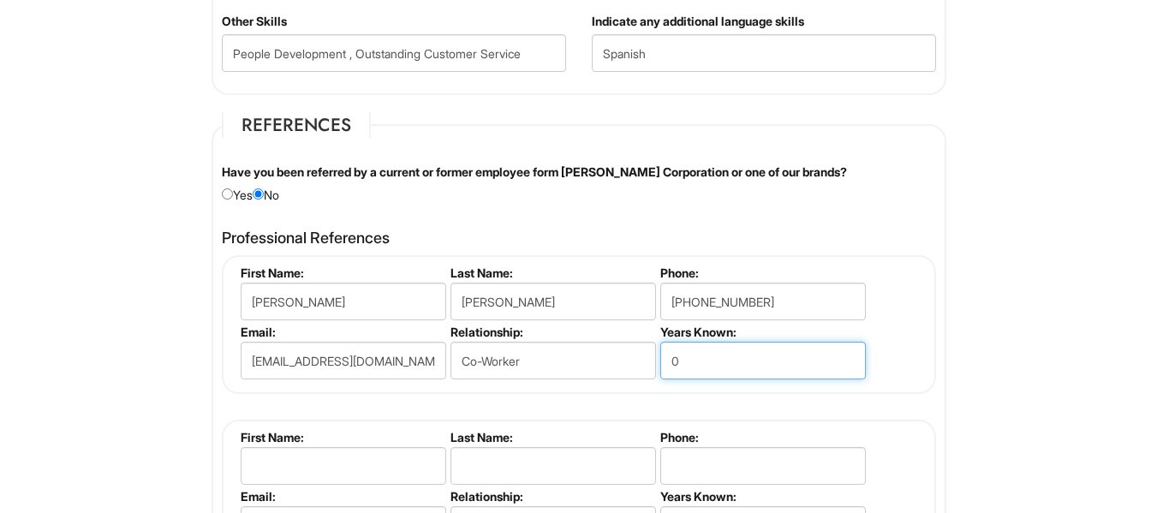
click at [708, 363] on input "0" at bounding box center [763, 361] width 206 height 38
type input "1"
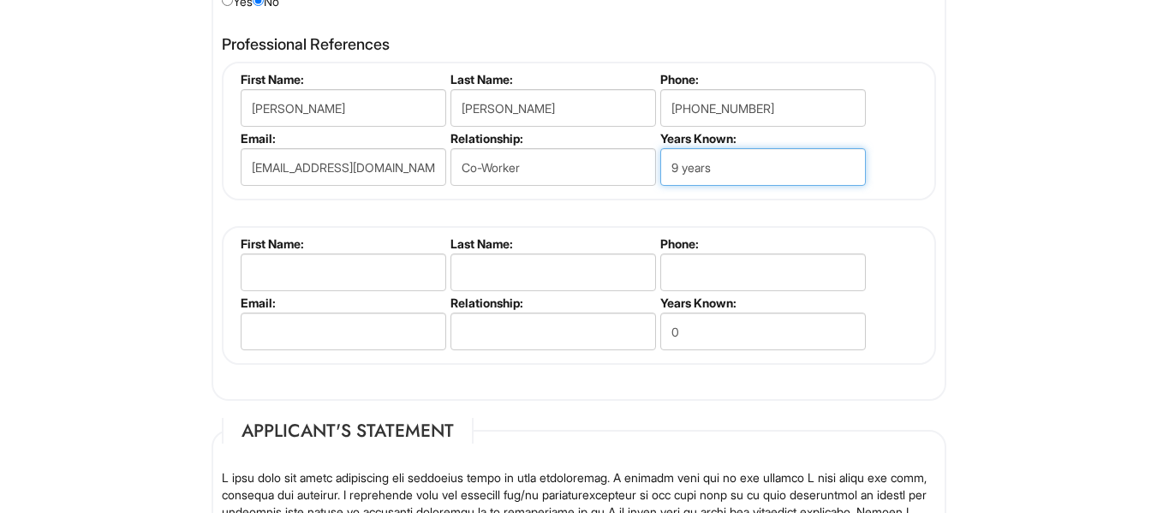
scroll to position [2180, 0]
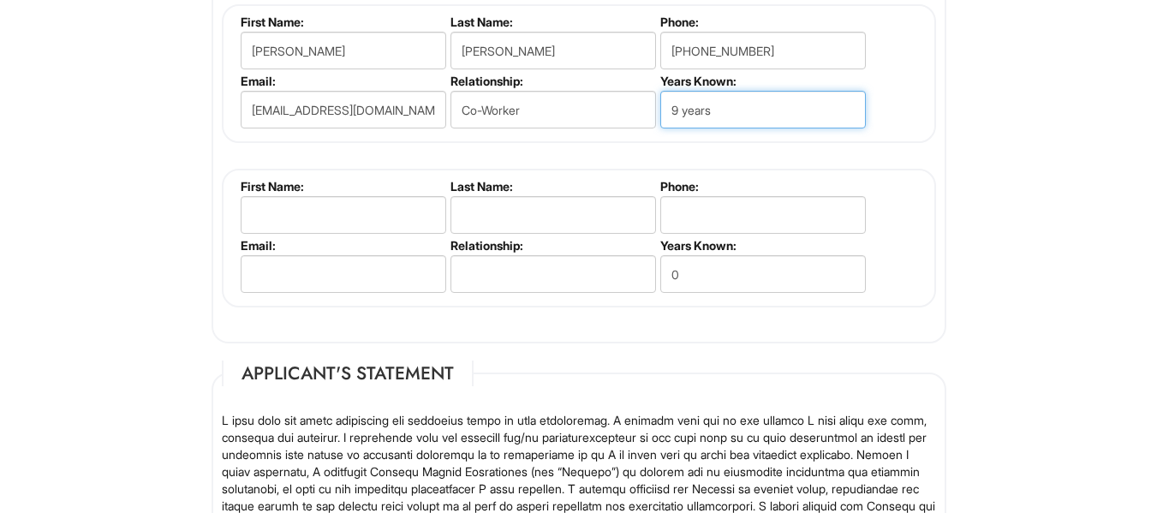
type input "9 years"
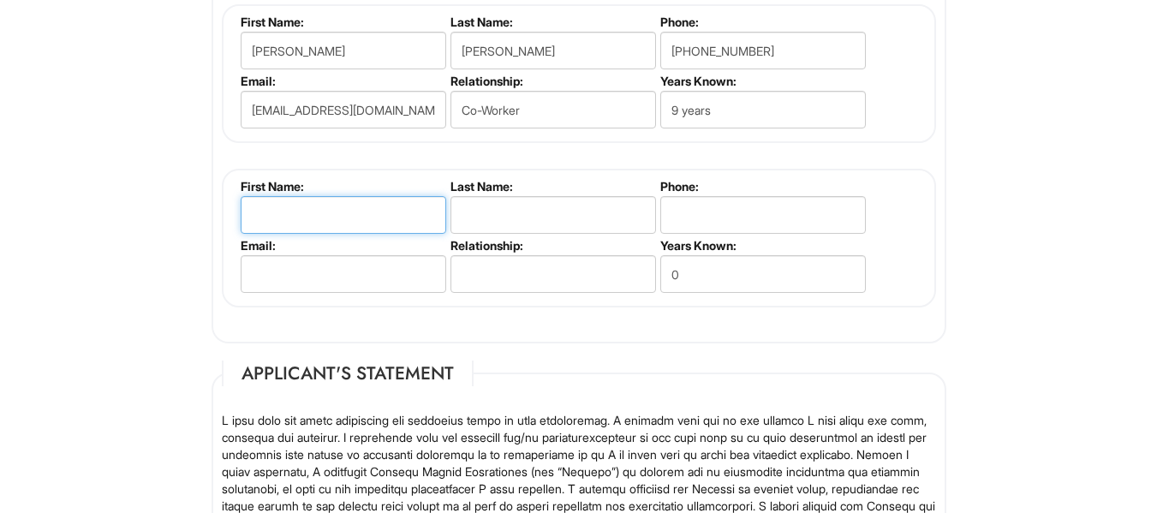
click at [330, 203] on input "text" at bounding box center [344, 215] width 206 height 38
type input "Tre"
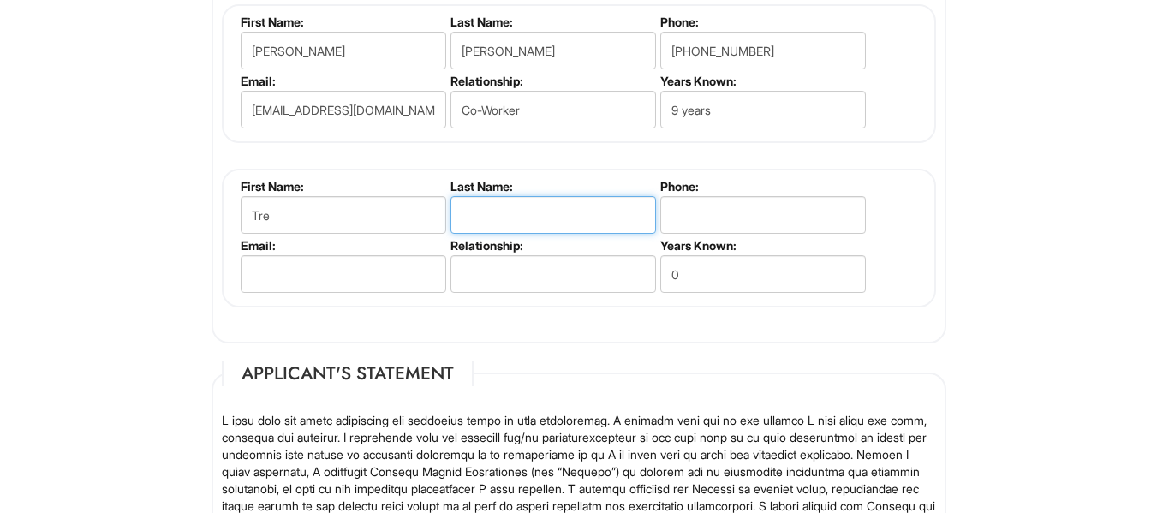
click at [554, 218] on input "text" at bounding box center [554, 215] width 206 height 38
type input "[PERSON_NAME]"
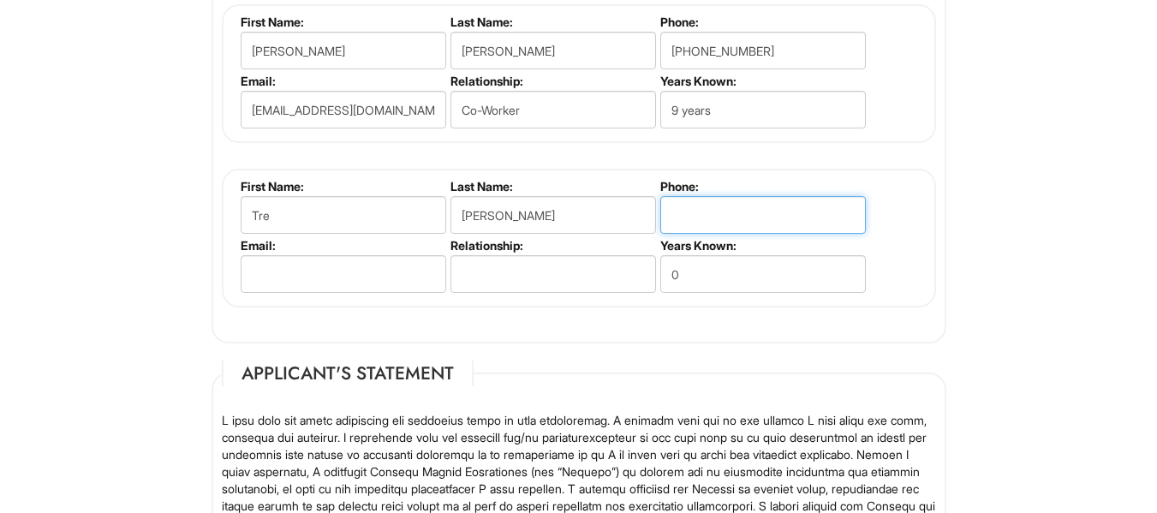
click at [713, 212] on input "tel" at bounding box center [763, 215] width 206 height 38
type input "[PHONE_NUMBER]"
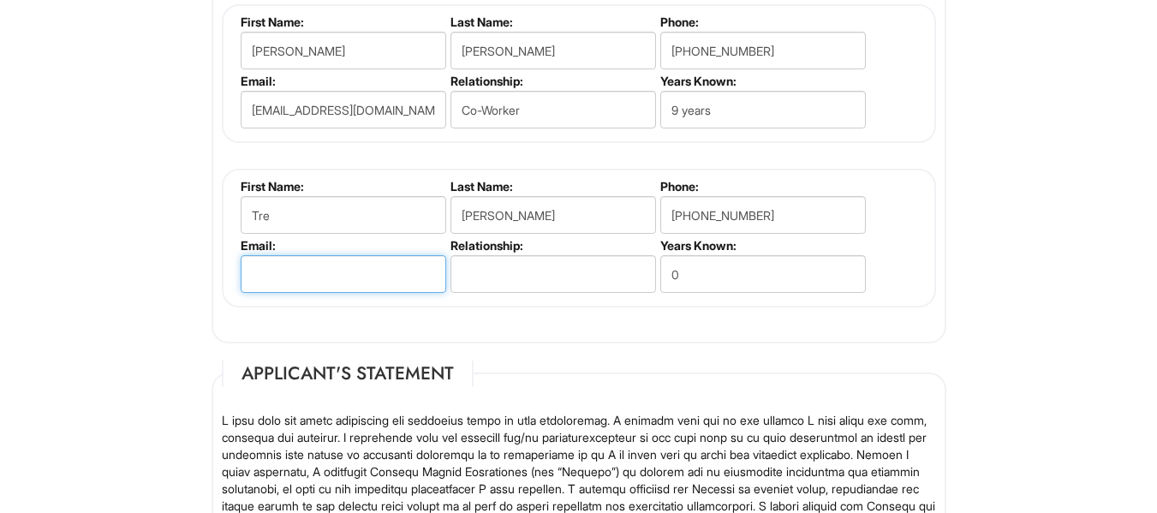
click at [246, 269] on input "email" at bounding box center [344, 274] width 206 height 38
type input "[EMAIL_ADDRESS][DOMAIN_NAME]"
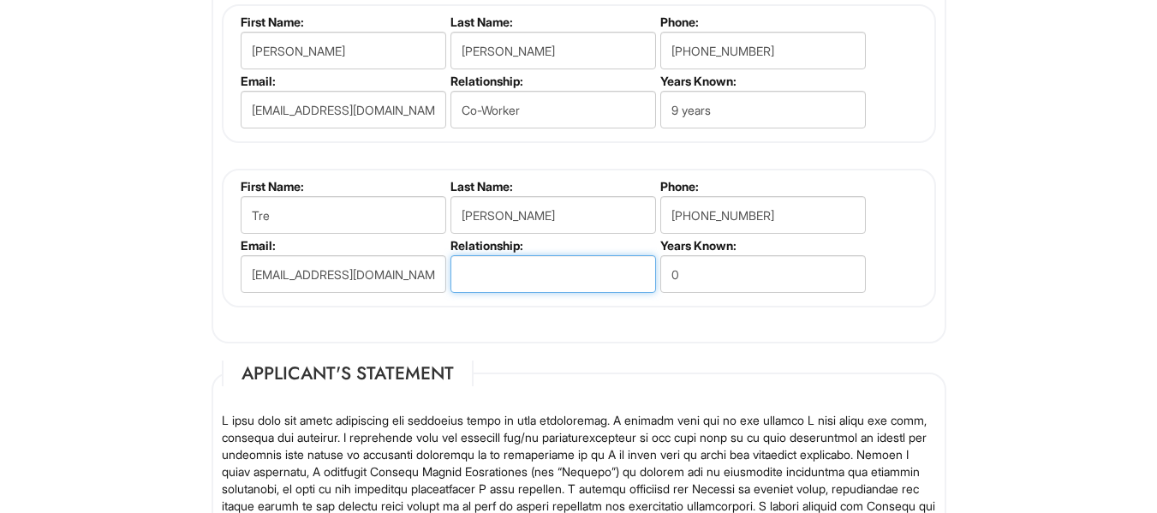
click at [493, 270] on input "text" at bounding box center [554, 274] width 206 height 38
type input "Co-worker"
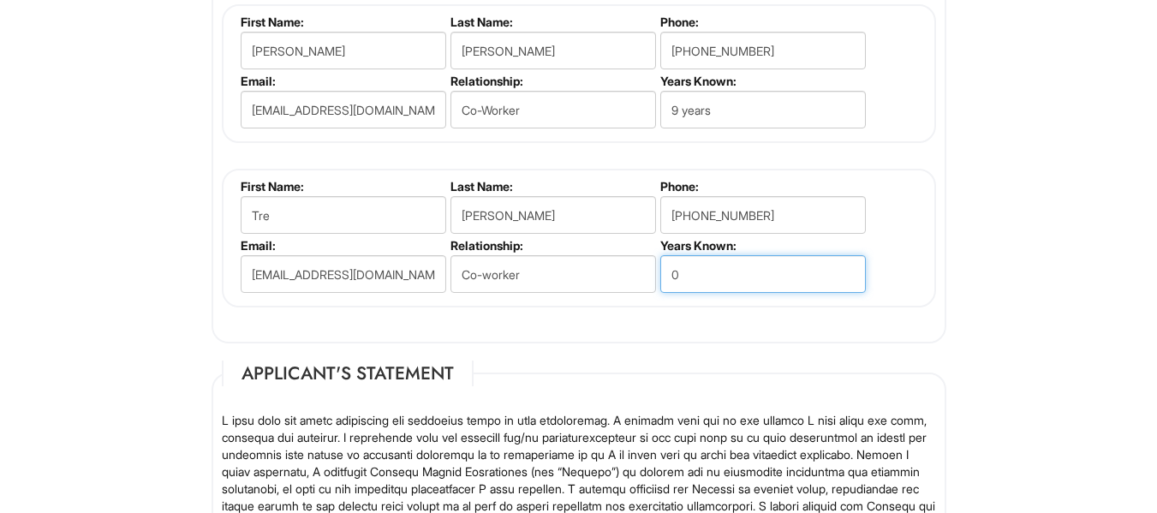
click at [721, 273] on input "0" at bounding box center [763, 274] width 206 height 38
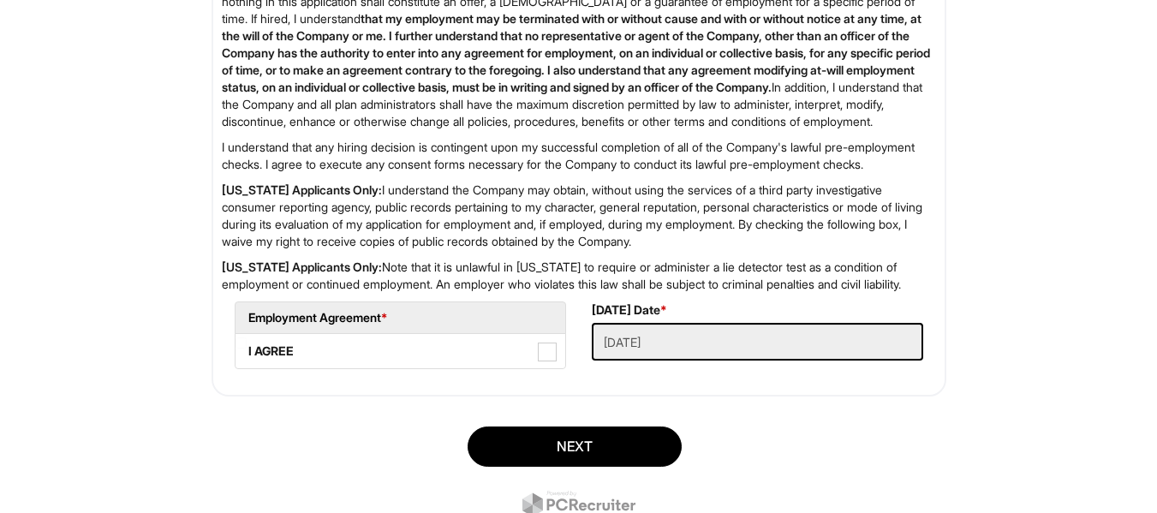
scroll to position [2796, 0]
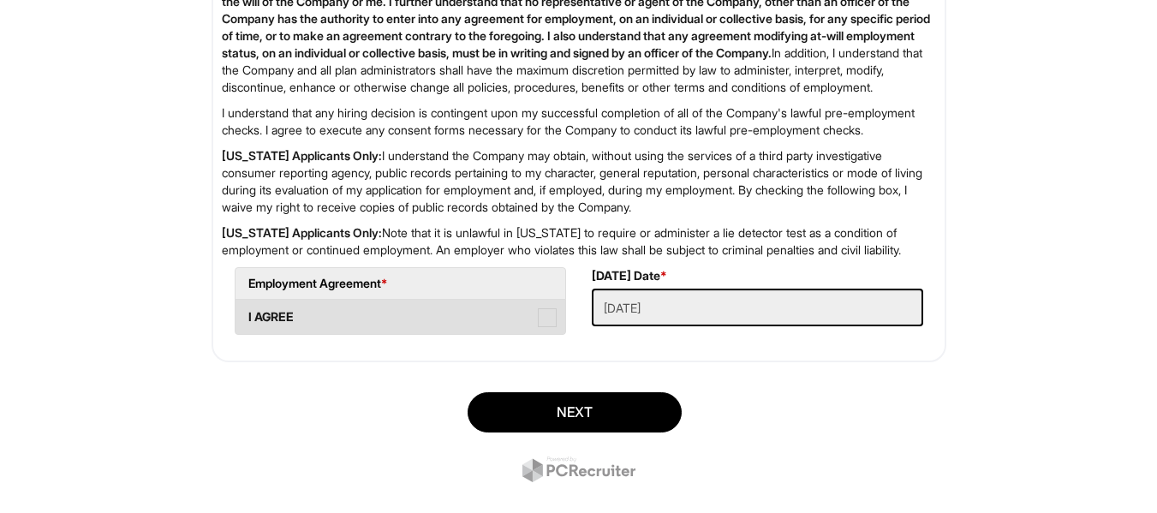
type input "5 yeras"
click at [553, 327] on span at bounding box center [547, 317] width 19 height 19
click at [247, 314] on AGREE "I AGREE" at bounding box center [241, 308] width 11 height 11
checkbox AGREE "true"
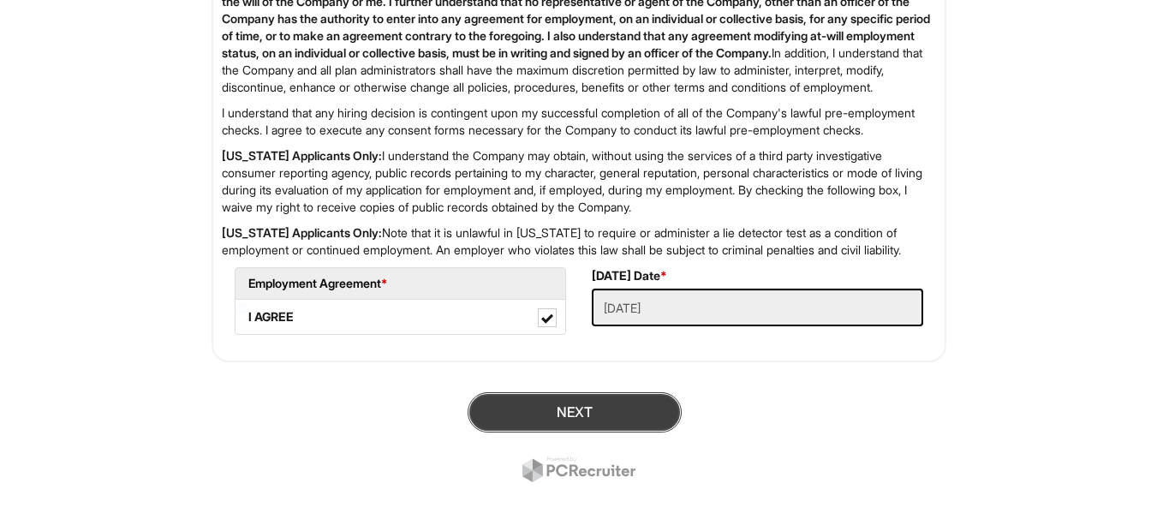
click at [597, 433] on button "Next" at bounding box center [575, 412] width 214 height 40
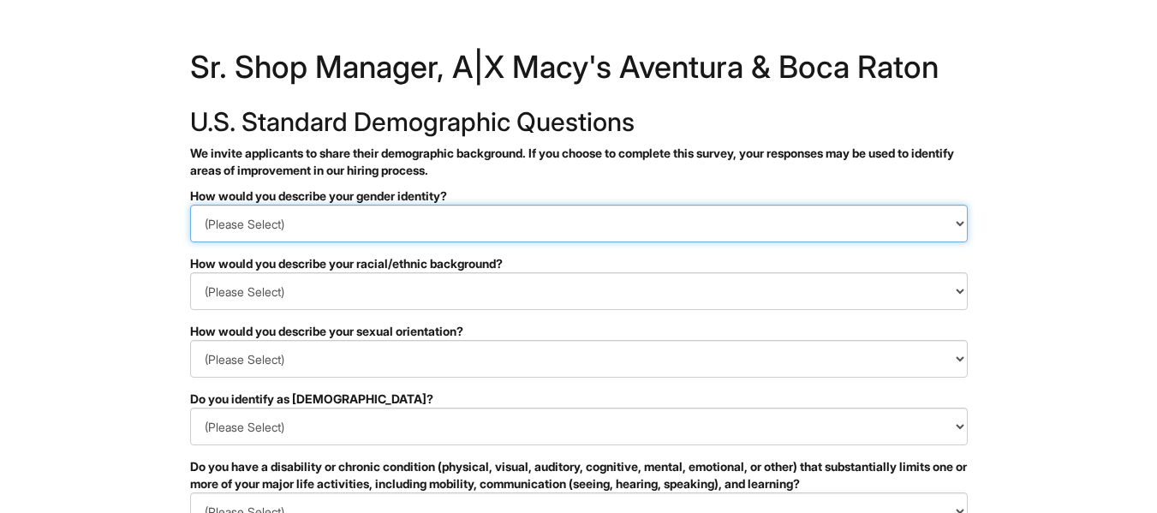
click at [965, 224] on select "(Please Select) Man Woman Non-binary I prefer to self-describe I don't wish to …" at bounding box center [579, 224] width 778 height 38
select select "Woman"
click at [190, 205] on select "(Please Select) Man Woman Non-binary I prefer to self-describe I don't wish to …" at bounding box center [579, 224] width 778 height 38
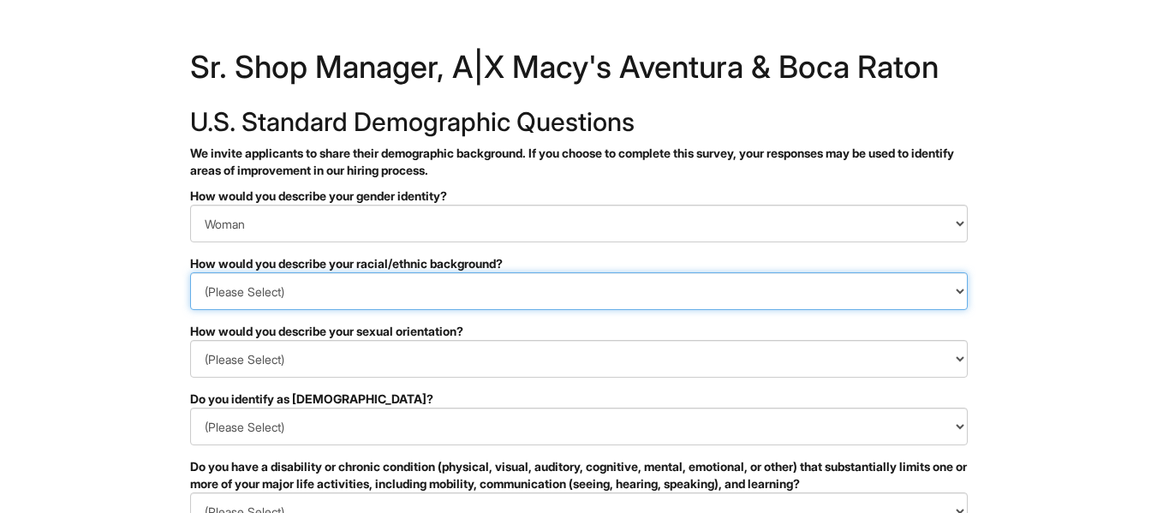
click at [961, 292] on select "(Please Select) Black or of African descent East Asian Hispanic, Latinx or of S…" at bounding box center [579, 291] width 778 height 38
select select "Black or of African descent"
click at [190, 272] on select "(Please Select) Black or of African descent East Asian Hispanic, Latinx or of S…" at bounding box center [579, 291] width 778 height 38
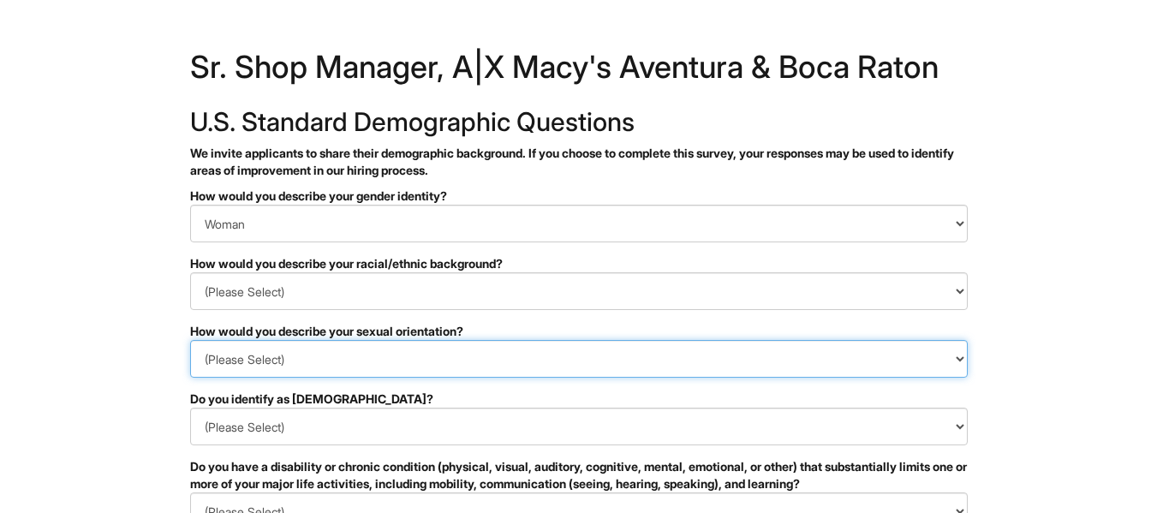
click at [958, 360] on select "(Please Select) Asexual Bisexual and/or pansexual Gay Heterosexual Lesbian Quee…" at bounding box center [579, 359] width 778 height 38
select select "Heterosexual"
click at [190, 340] on select "(Please Select) Asexual Bisexual and/or pansexual Gay Heterosexual Lesbian Quee…" at bounding box center [579, 359] width 778 height 38
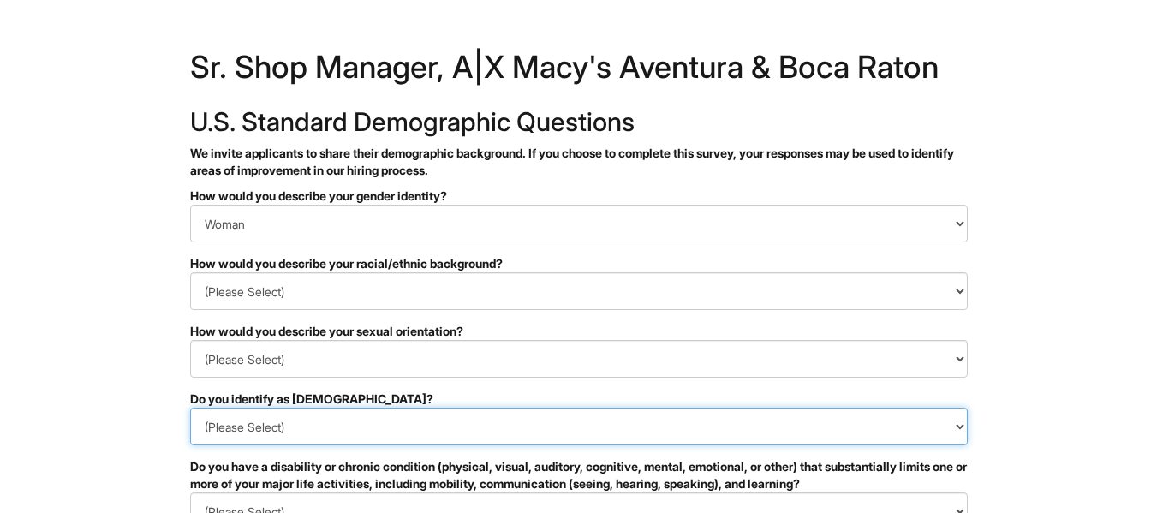
click at [961, 425] on select "(Please Select) Yes No I prefer to self-describe I don't wish to answer" at bounding box center [579, 427] width 778 height 38
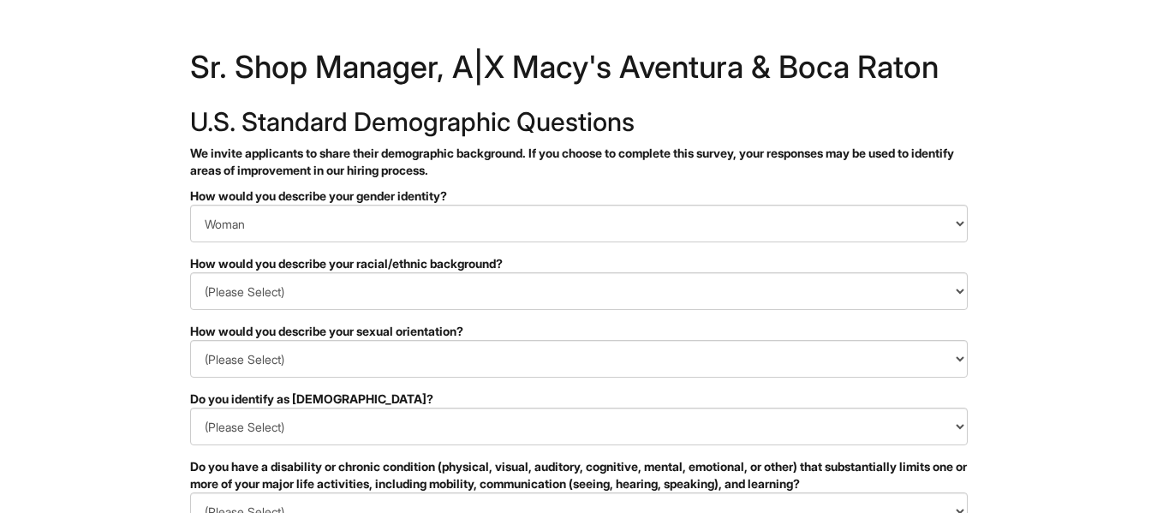
click at [1024, 398] on html "&nbsp; ✔ 2 3 Sr. Shop Manager, A|X Macy's Aventura & Boca Raton U.S. Standard D…" at bounding box center [578, 482] width 1157 height 965
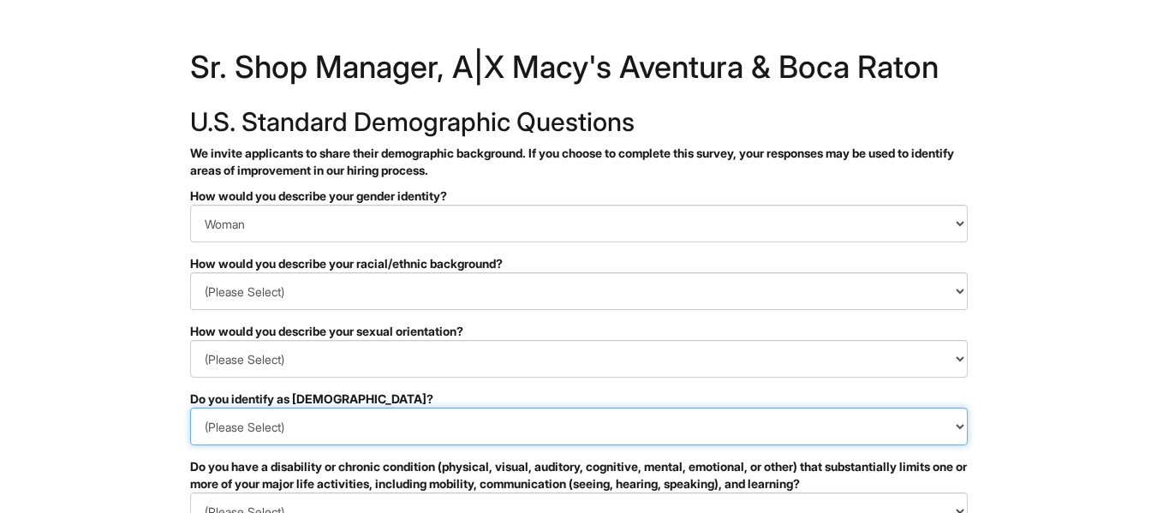
click at [961, 422] on select "(Please Select) Yes No I prefer to self-describe I don't wish to answer" at bounding box center [579, 427] width 778 height 38
select select "No"
click at [190, 408] on select "(Please Select) Yes No I prefer to self-describe I don't wish to answer" at bounding box center [579, 427] width 778 height 38
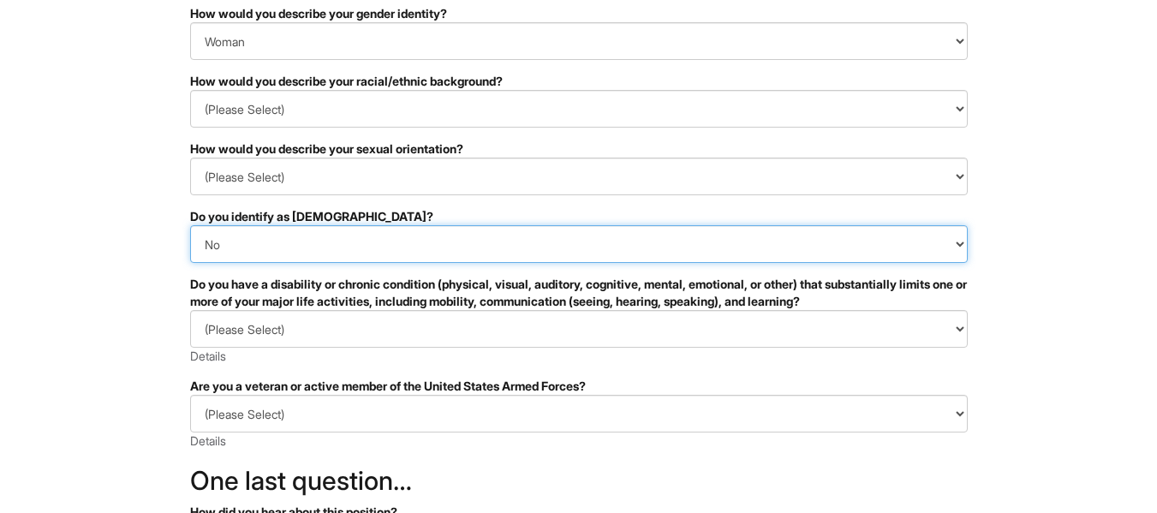
scroll to position [308, 0]
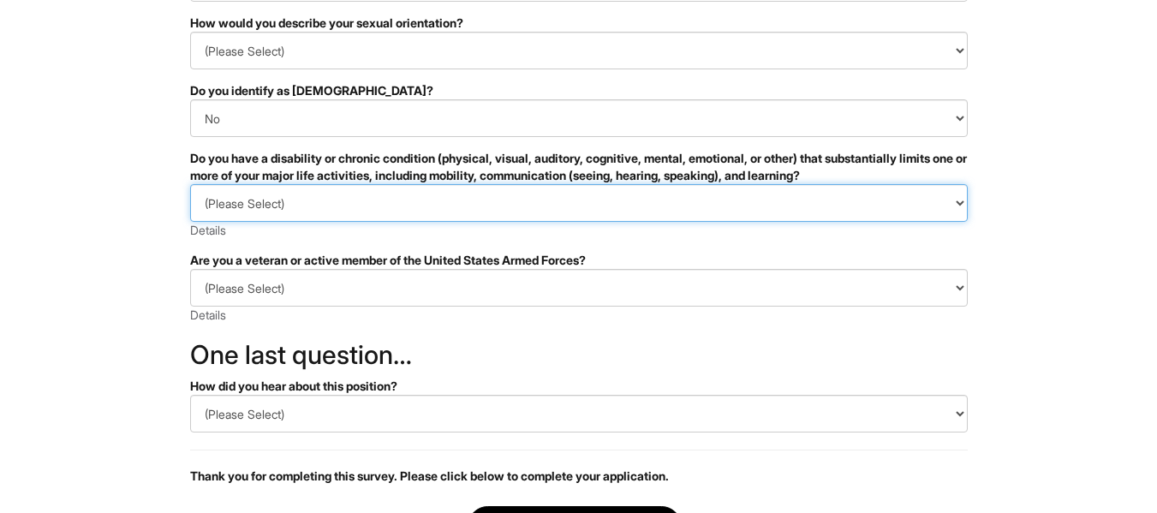
click at [956, 206] on select "(Please Select) YES, I HAVE A DISABILITY (or previously had a disability) NO, I…" at bounding box center [579, 203] width 778 height 38
select select "NO, I DON'T HAVE A DISABILITY"
click at [190, 184] on select "(Please Select) YES, I HAVE A DISABILITY (or previously had a disability) NO, I…" at bounding box center [579, 203] width 778 height 38
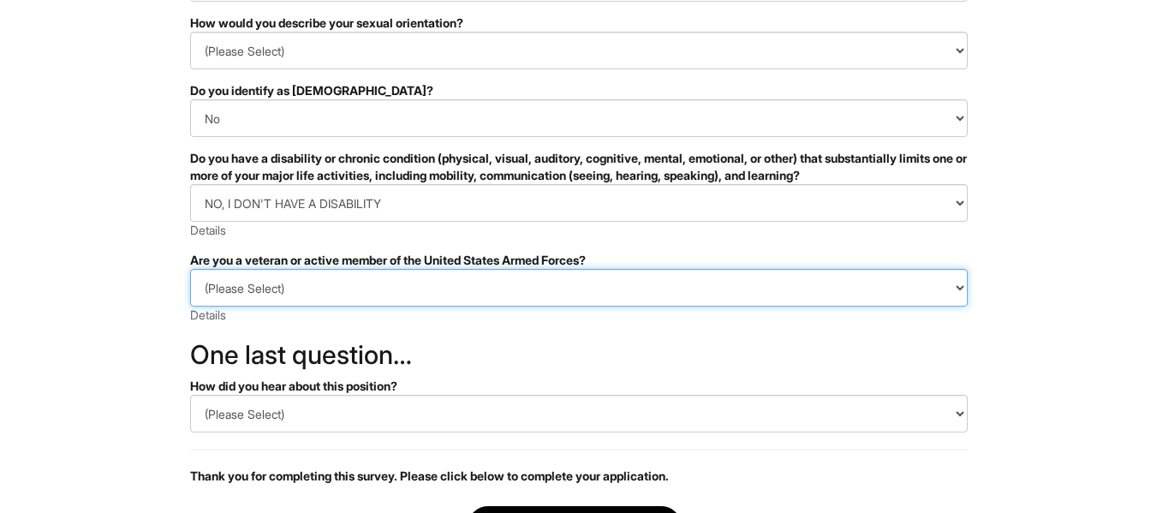
click at [957, 291] on select "(Please Select) I IDENTIFY AS ONE OR MORE OF THE CLASSIFICATIONS OF PROTECTED V…" at bounding box center [579, 288] width 778 height 38
select select "I AM NOT A PROTECTED VETERAN"
click at [190, 269] on select "(Please Select) I IDENTIFY AS ONE OR MORE OF THE CLASSIFICATIONS OF PROTECTED V…" at bounding box center [579, 288] width 778 height 38
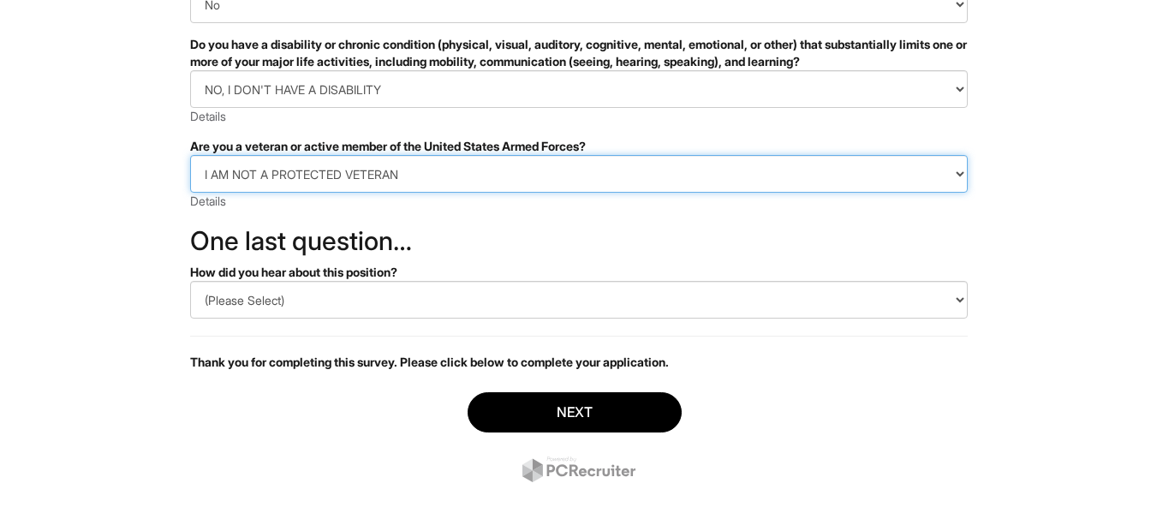
scroll to position [451, 0]
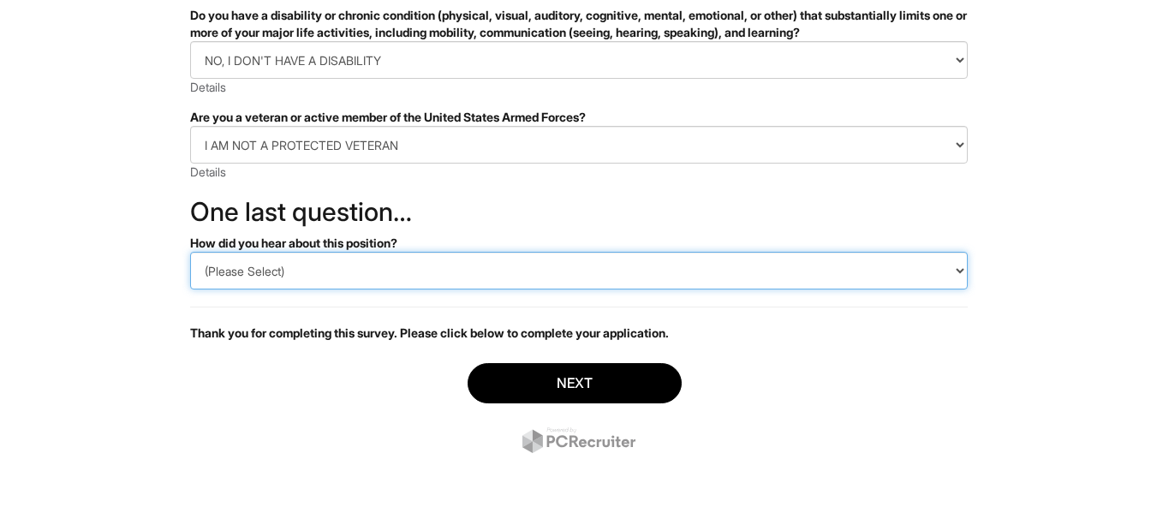
click at [960, 273] on select "(Please Select) CareerBuilder Indeed LinkedIn Monster Referral Other" at bounding box center [579, 271] width 778 height 38
select select "LinkedIn"
click at [190, 252] on select "(Please Select) CareerBuilder Indeed LinkedIn Monster Referral Other" at bounding box center [579, 271] width 778 height 38
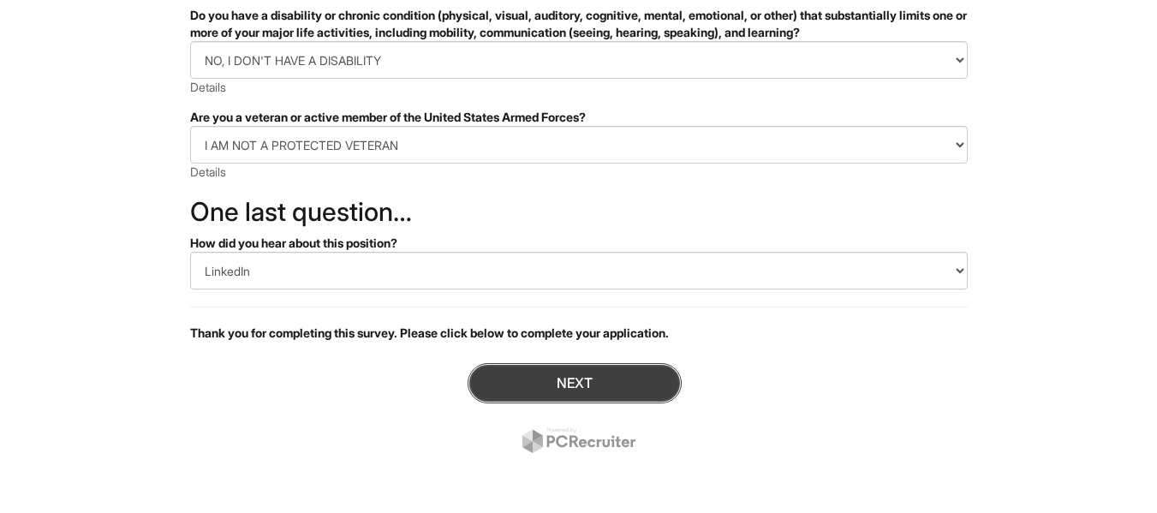
click at [607, 381] on button "Next" at bounding box center [575, 383] width 214 height 40
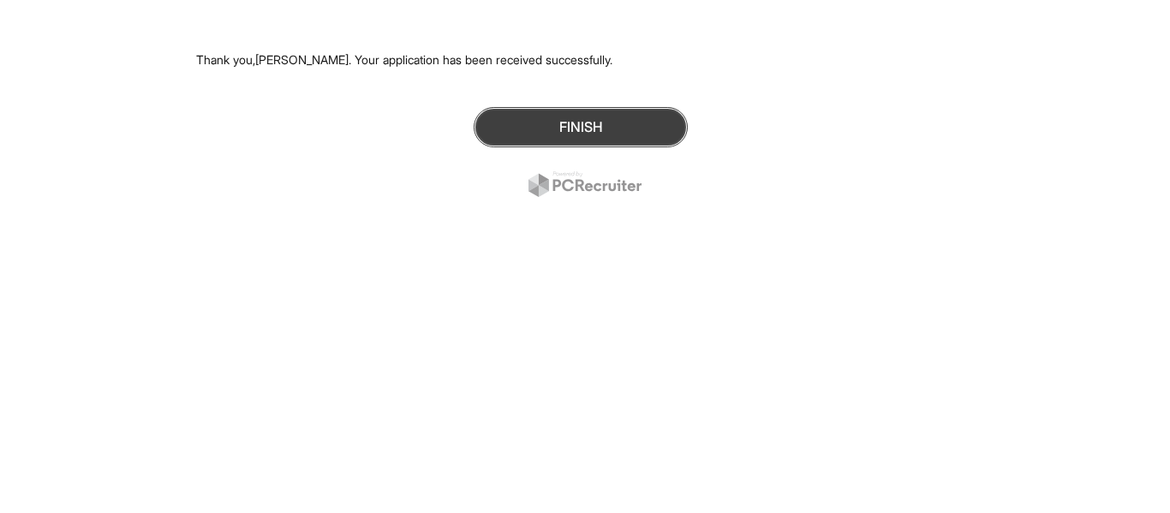
click at [618, 137] on button "Finish" at bounding box center [581, 127] width 214 height 40
